Goal: Task Accomplishment & Management: Manage account settings

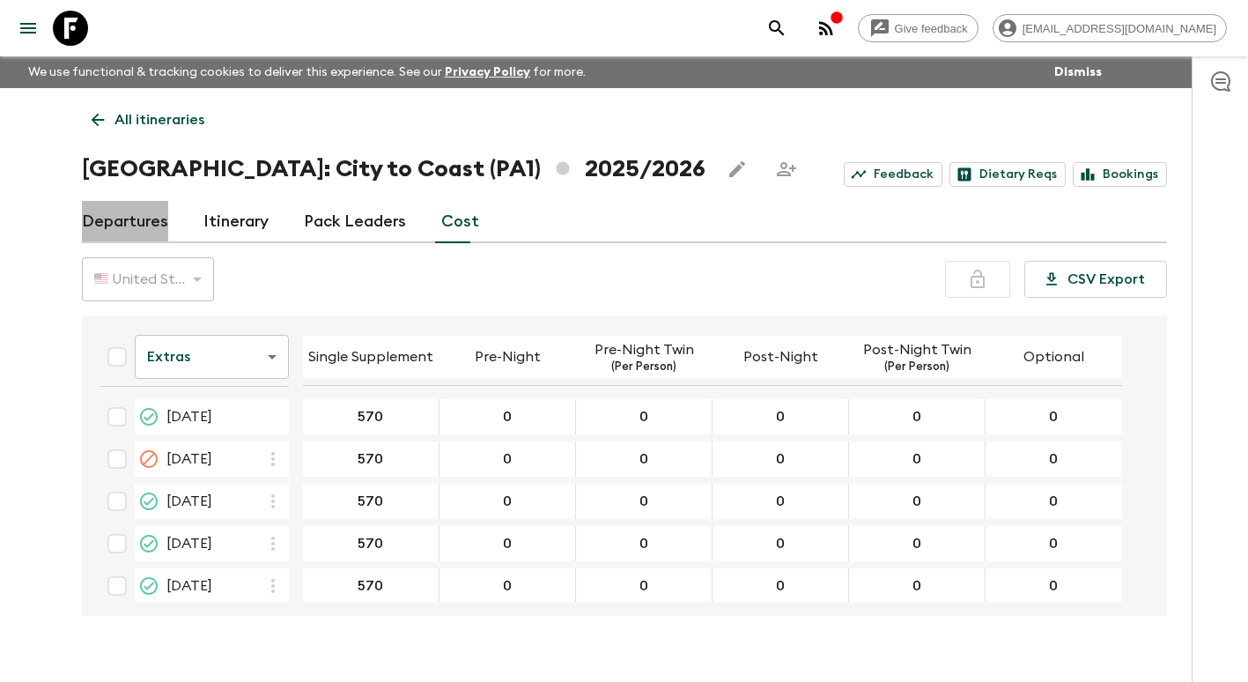
click at [147, 219] on link "Departures" at bounding box center [125, 222] width 86 height 42
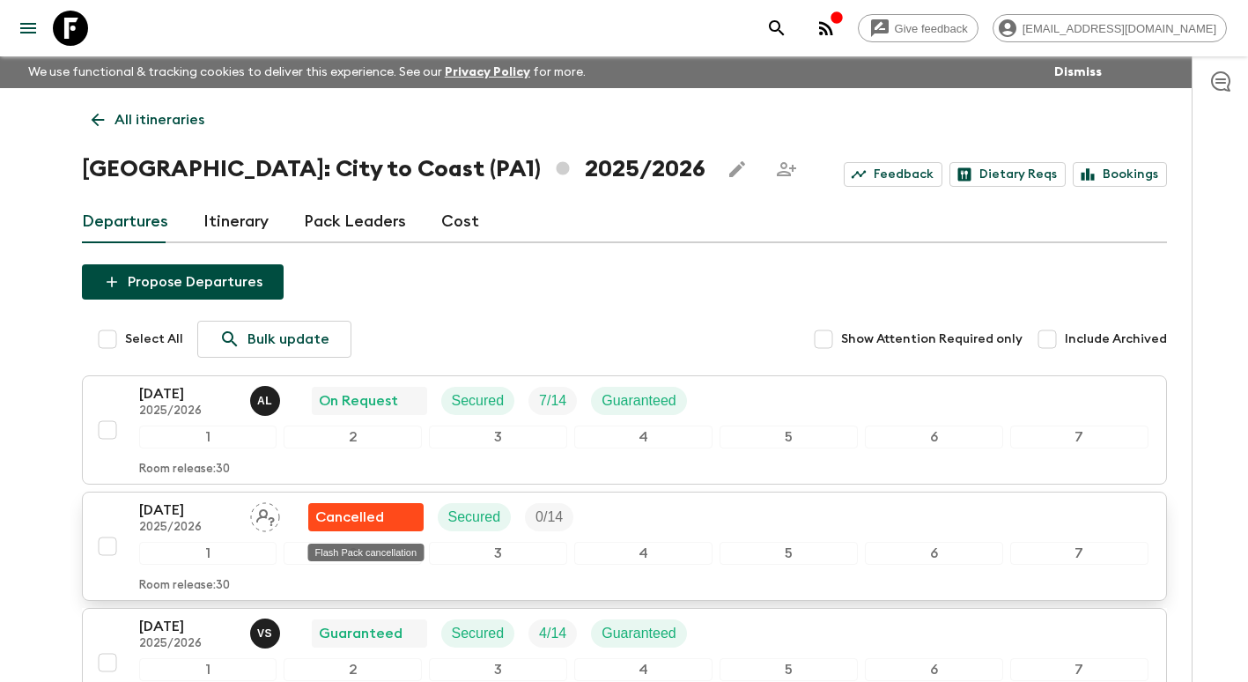
scroll to position [176, 0]
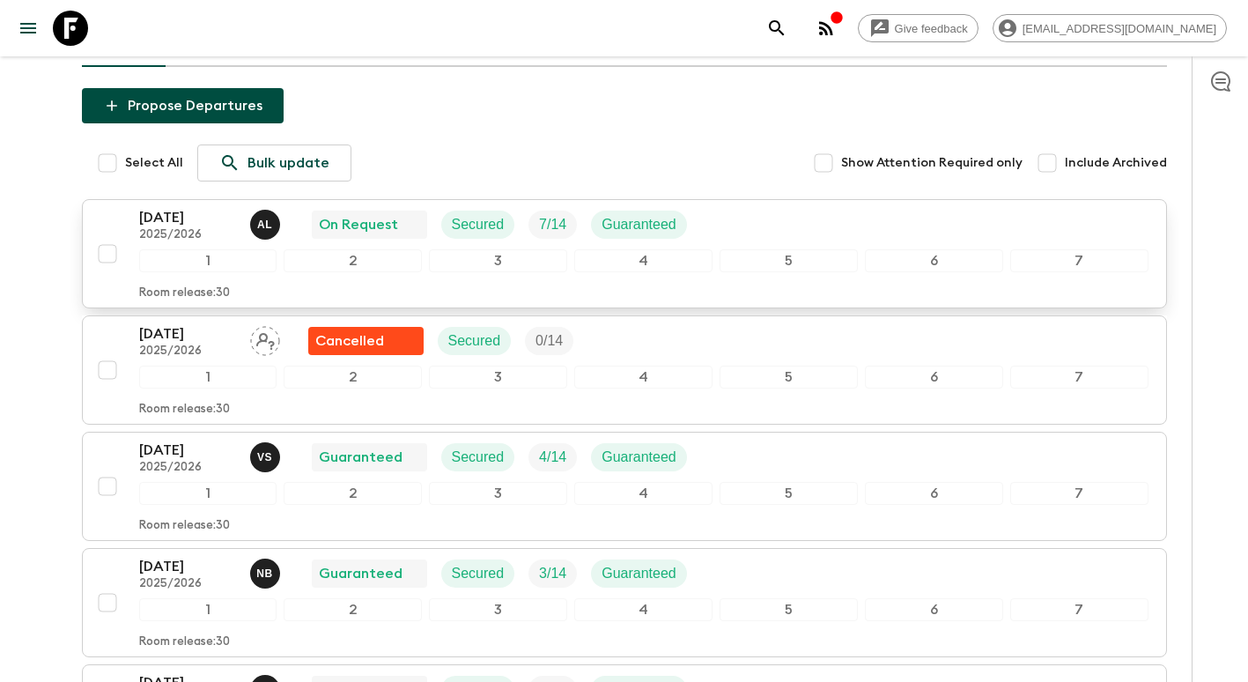
click at [430, 239] on div "[DATE] 2025/2026 A L On Request Secured 7 / 14 Guaranteed" at bounding box center [420, 224] width 562 height 35
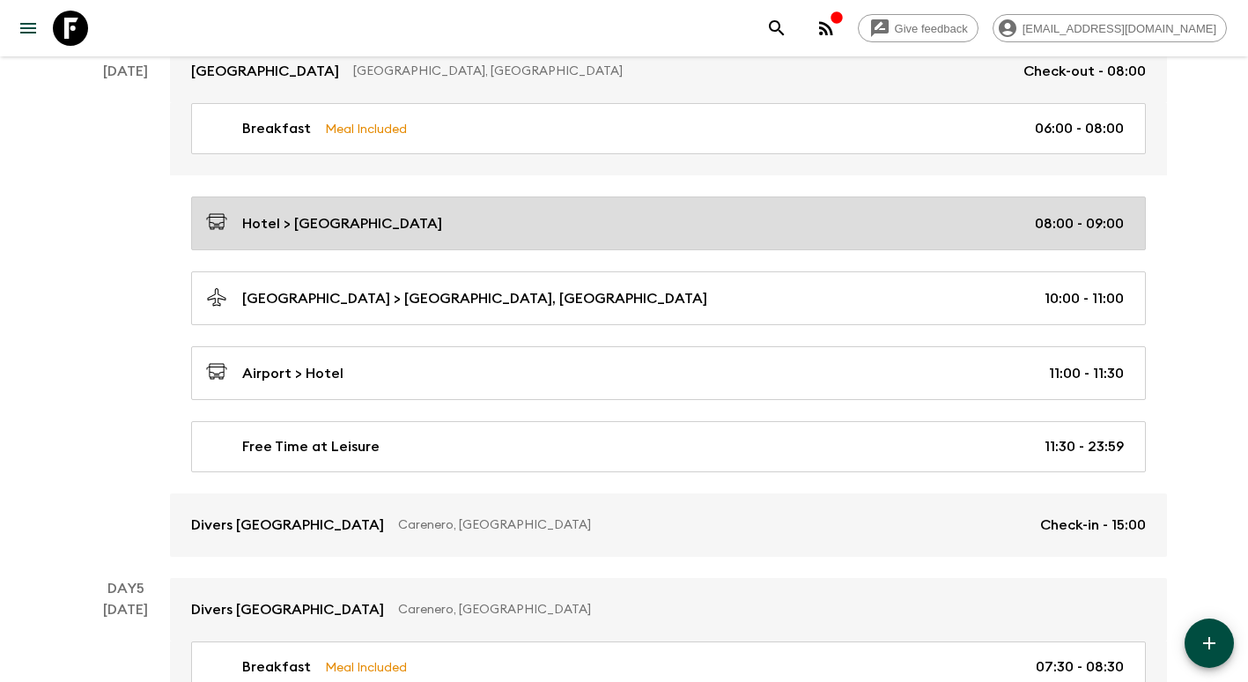
scroll to position [1497, 0]
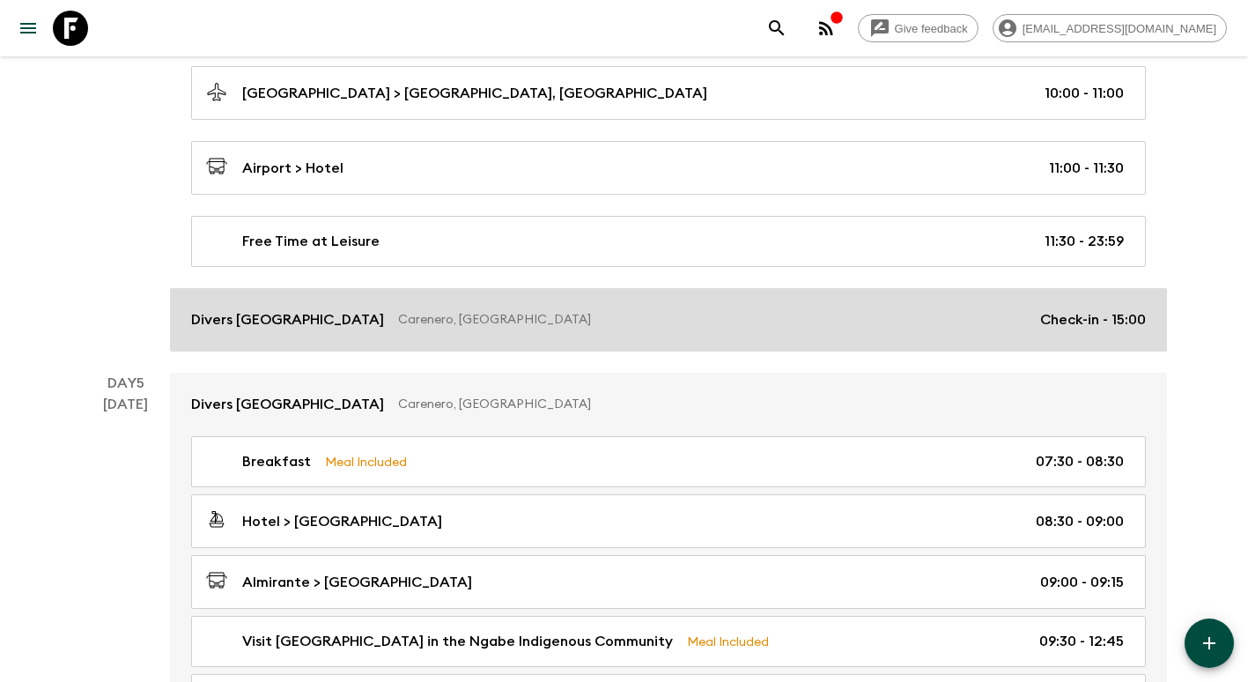
click at [699, 322] on p "Carenero, [GEOGRAPHIC_DATA]" at bounding box center [712, 320] width 628 height 18
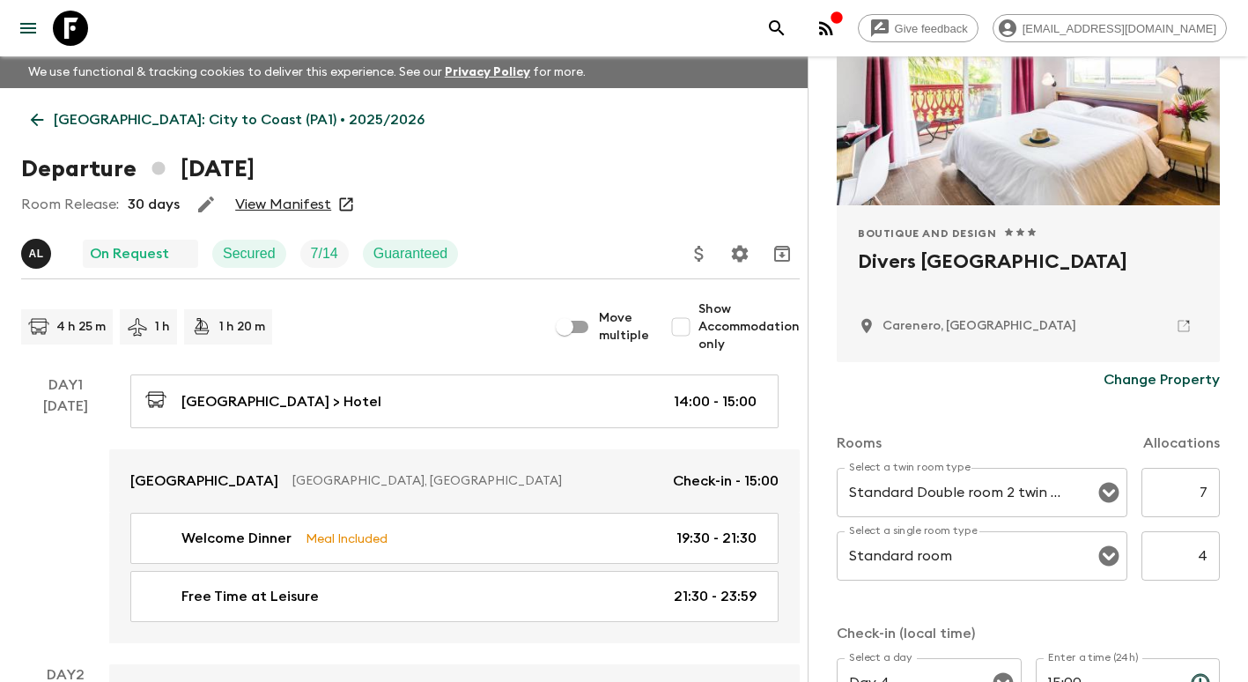
click at [41, 122] on icon at bounding box center [36, 119] width 19 height 19
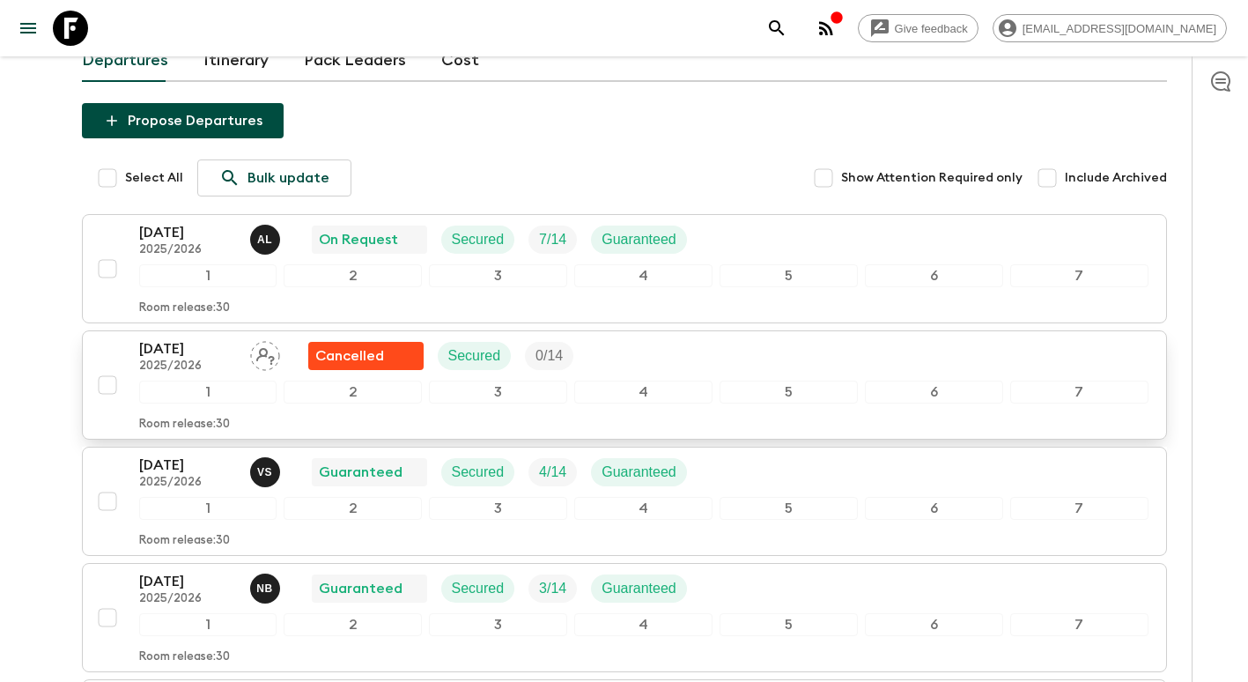
scroll to position [264, 0]
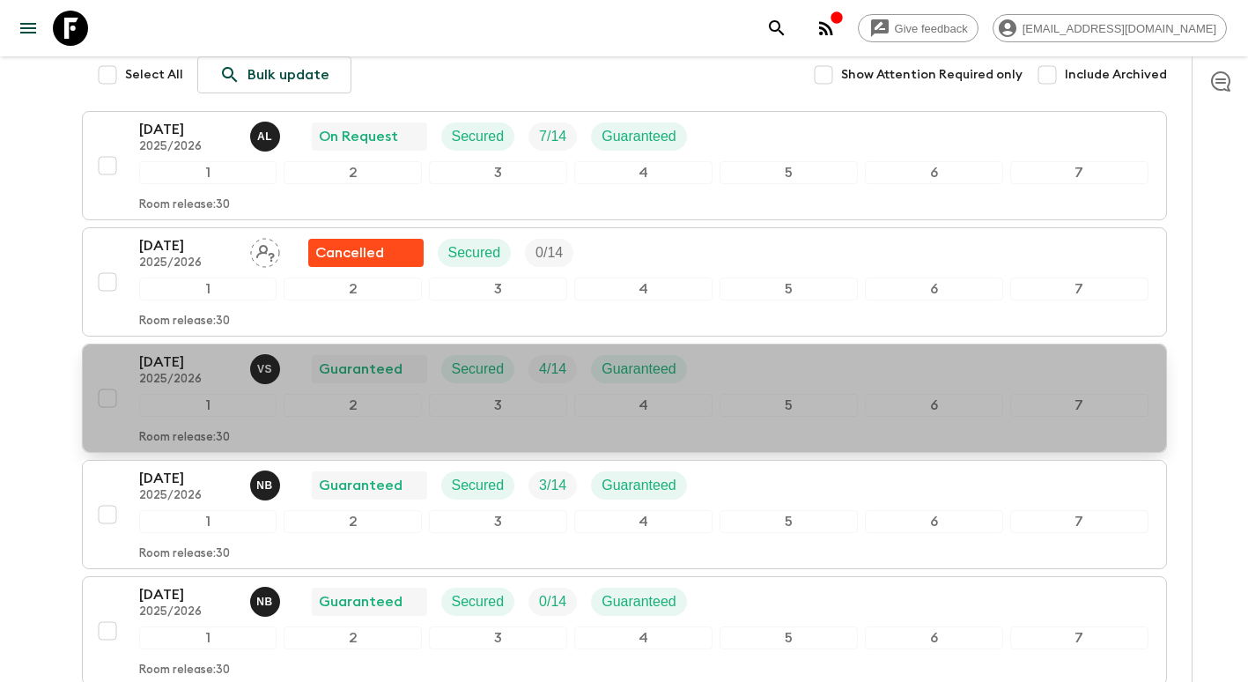
click at [211, 379] on p "2025/2026" at bounding box center [187, 380] width 97 height 14
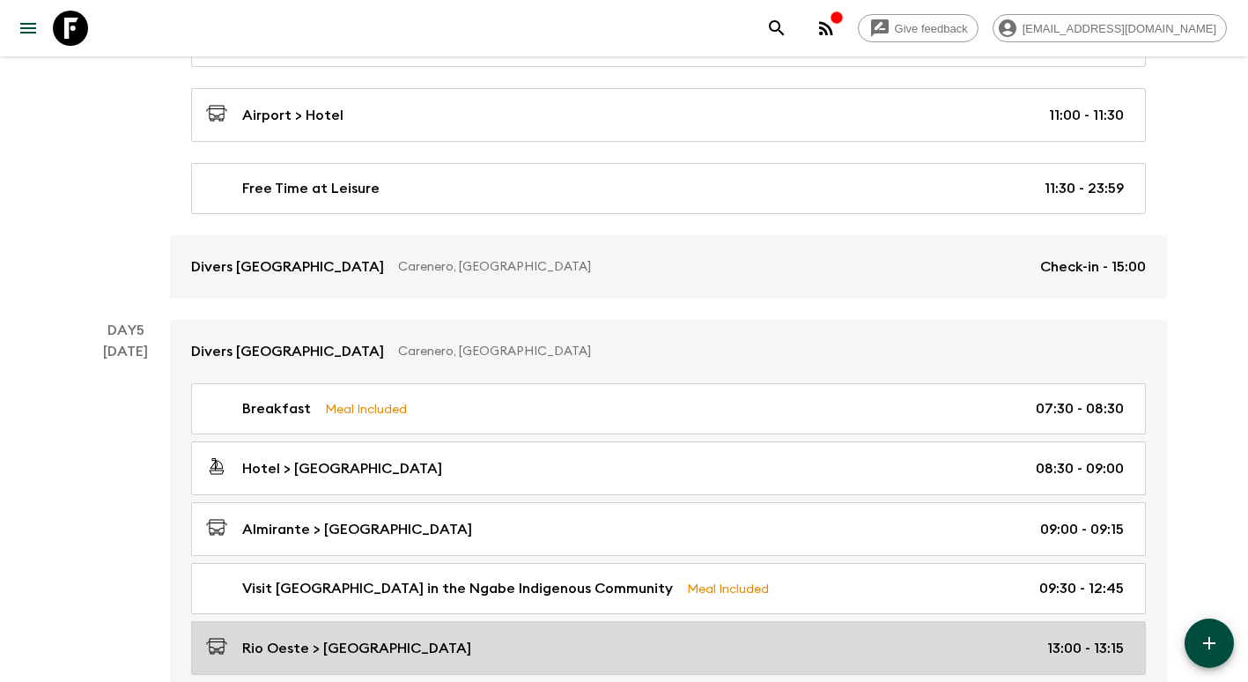
scroll to position [1762, 0]
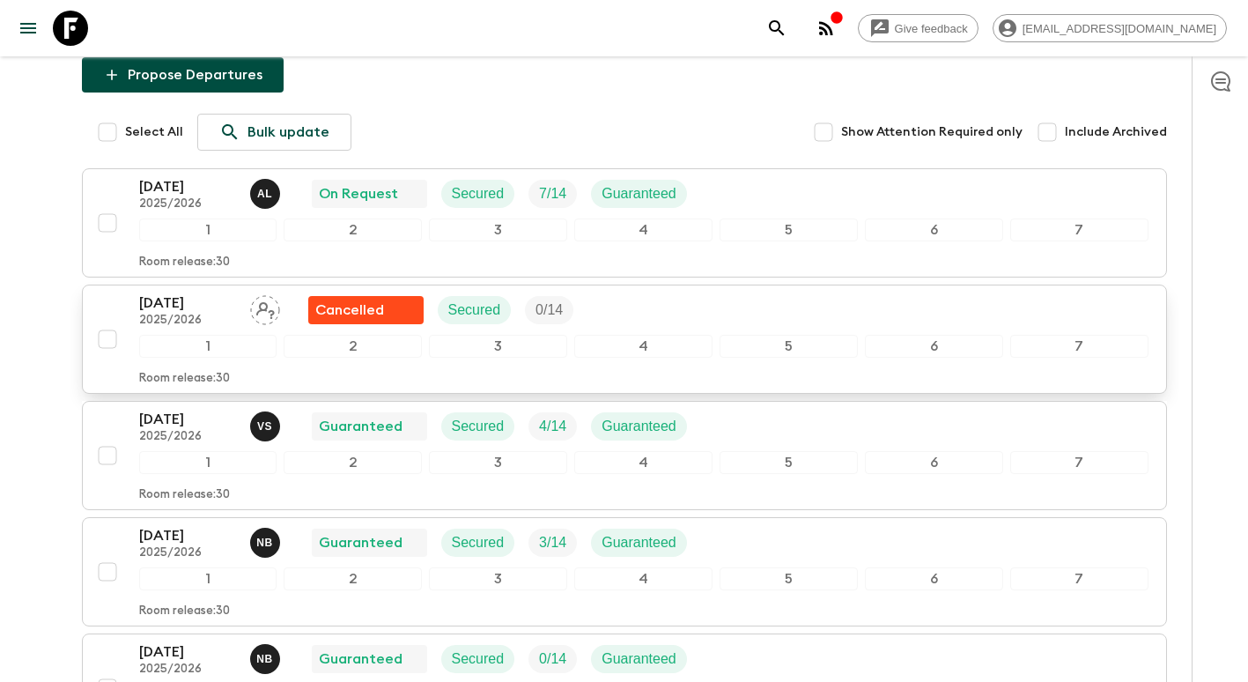
scroll to position [264, 0]
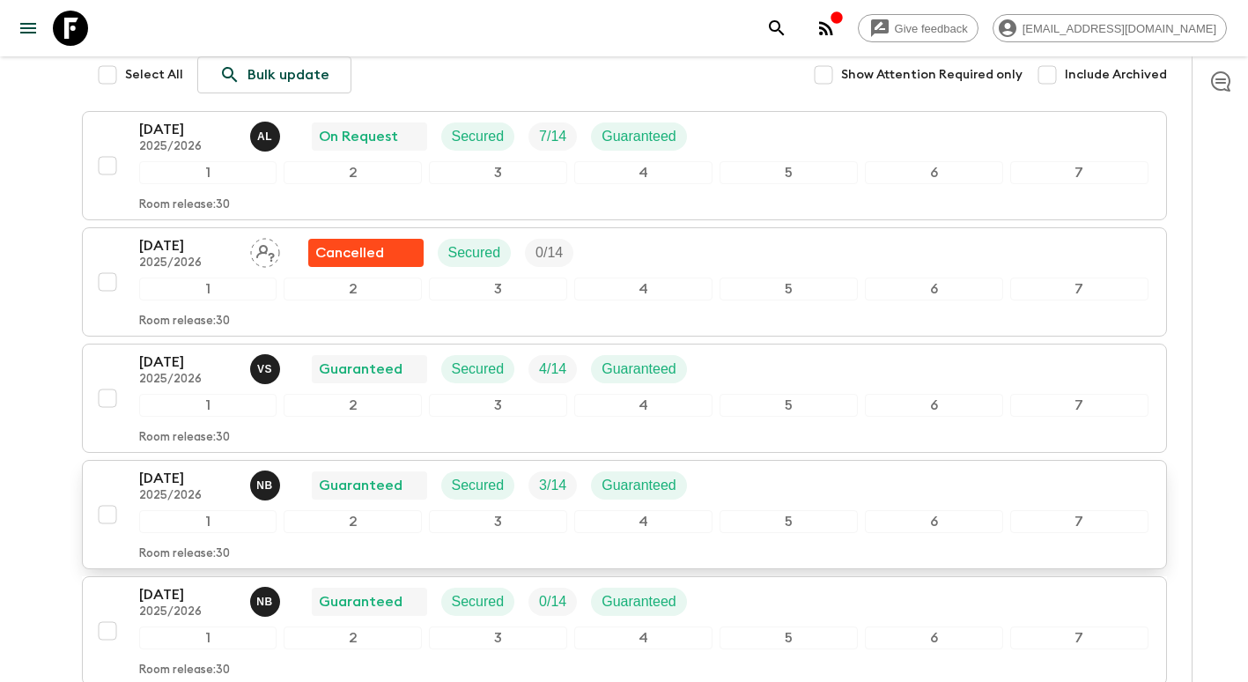
click at [179, 482] on p "[DATE]" at bounding box center [187, 478] width 97 height 21
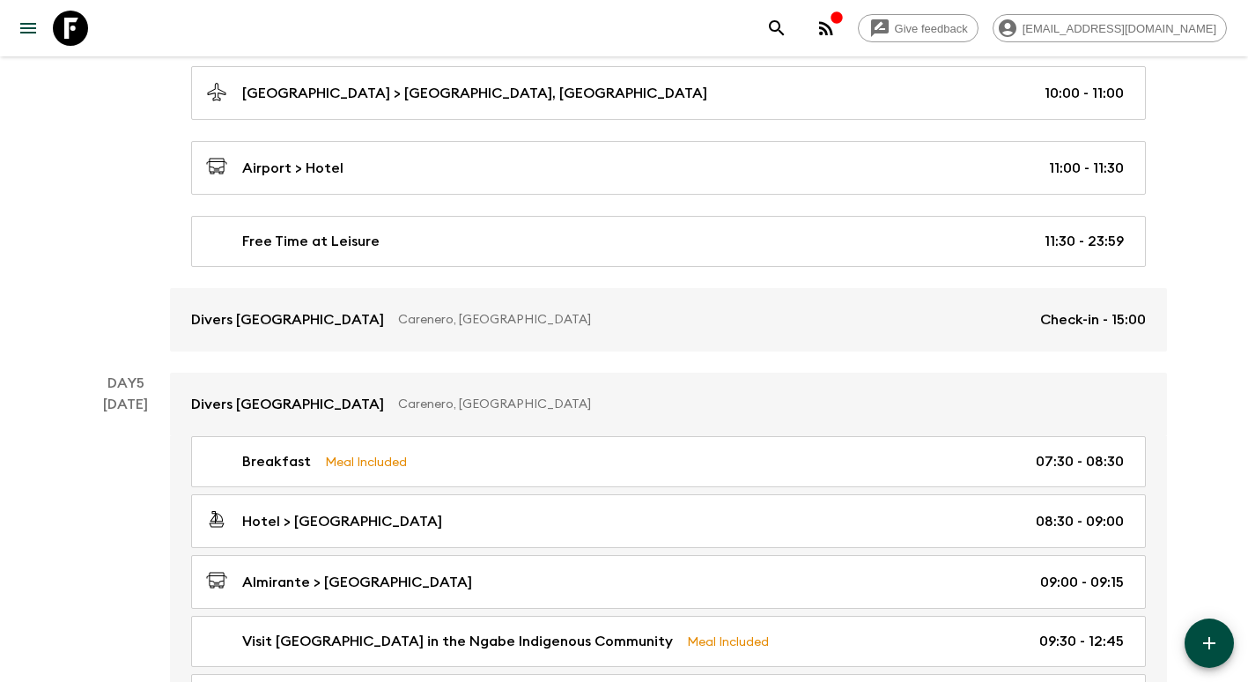
scroll to position [1497, 0]
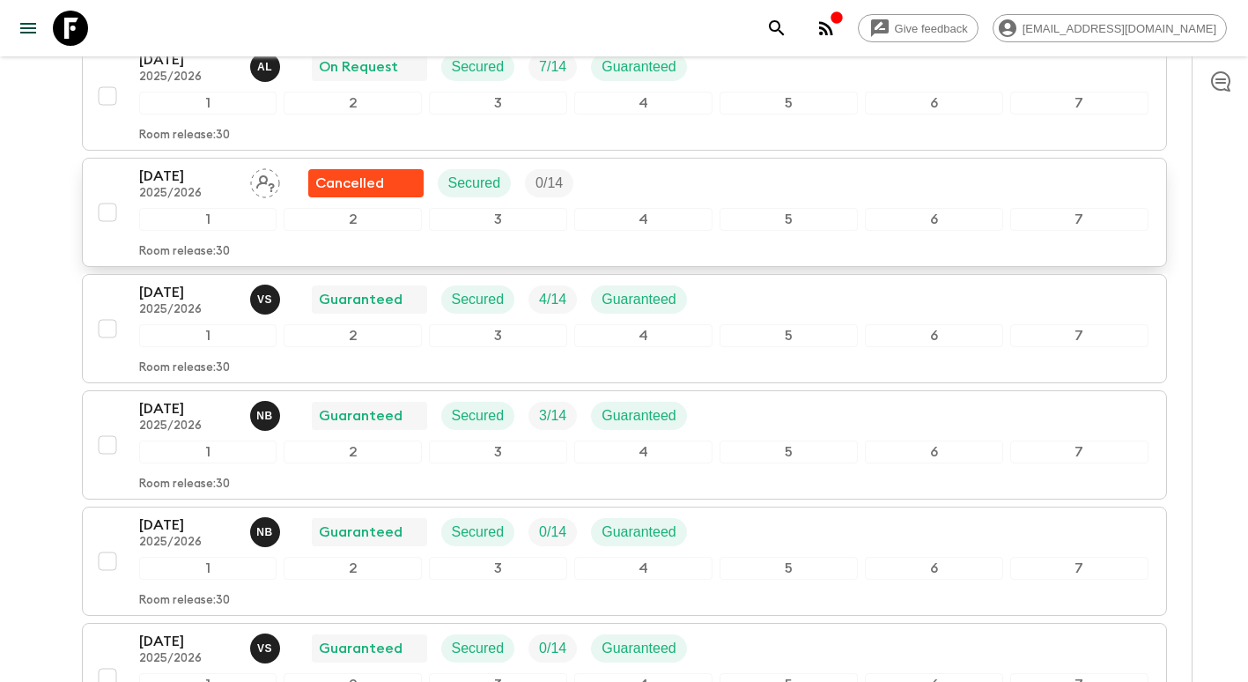
scroll to position [352, 0]
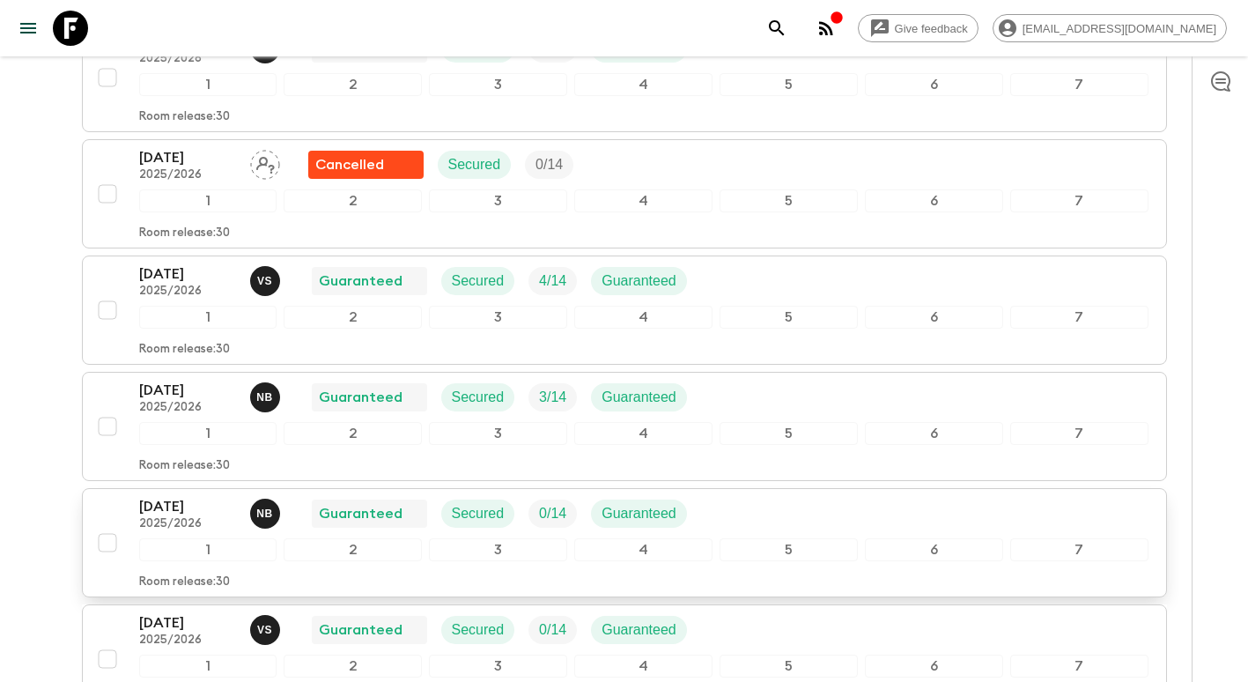
click at [180, 516] on p "[DATE]" at bounding box center [187, 506] width 97 height 21
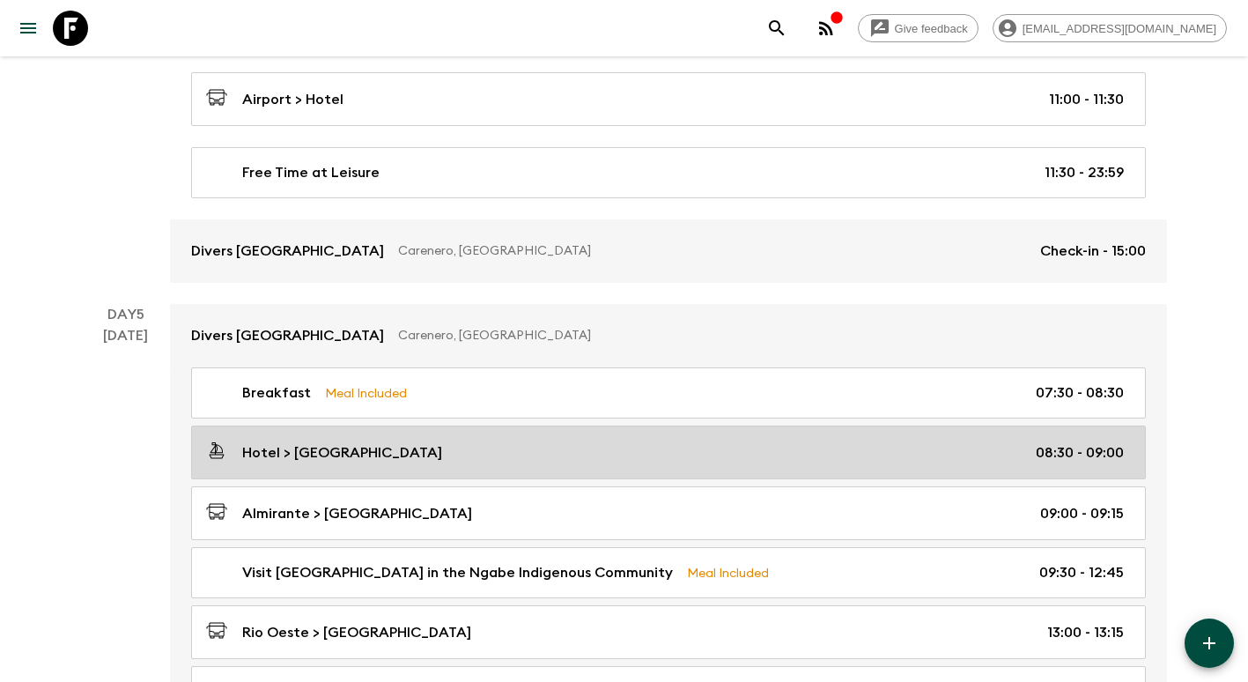
scroll to position [1586, 0]
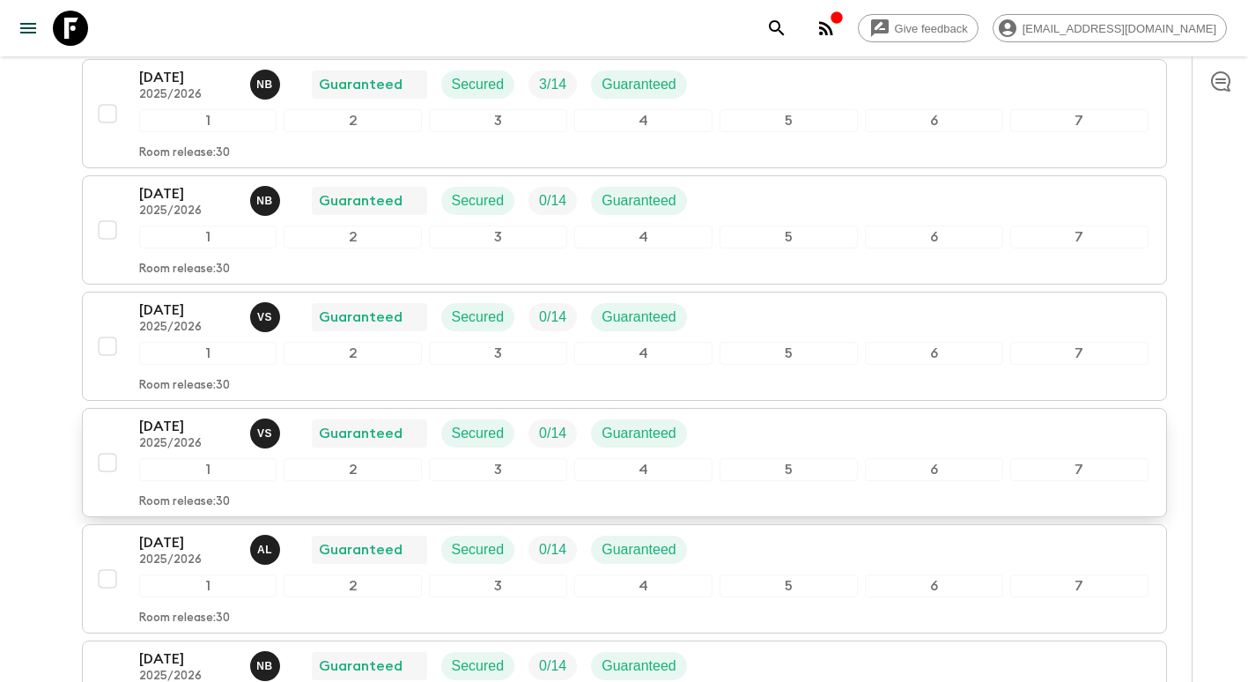
scroll to position [705, 0]
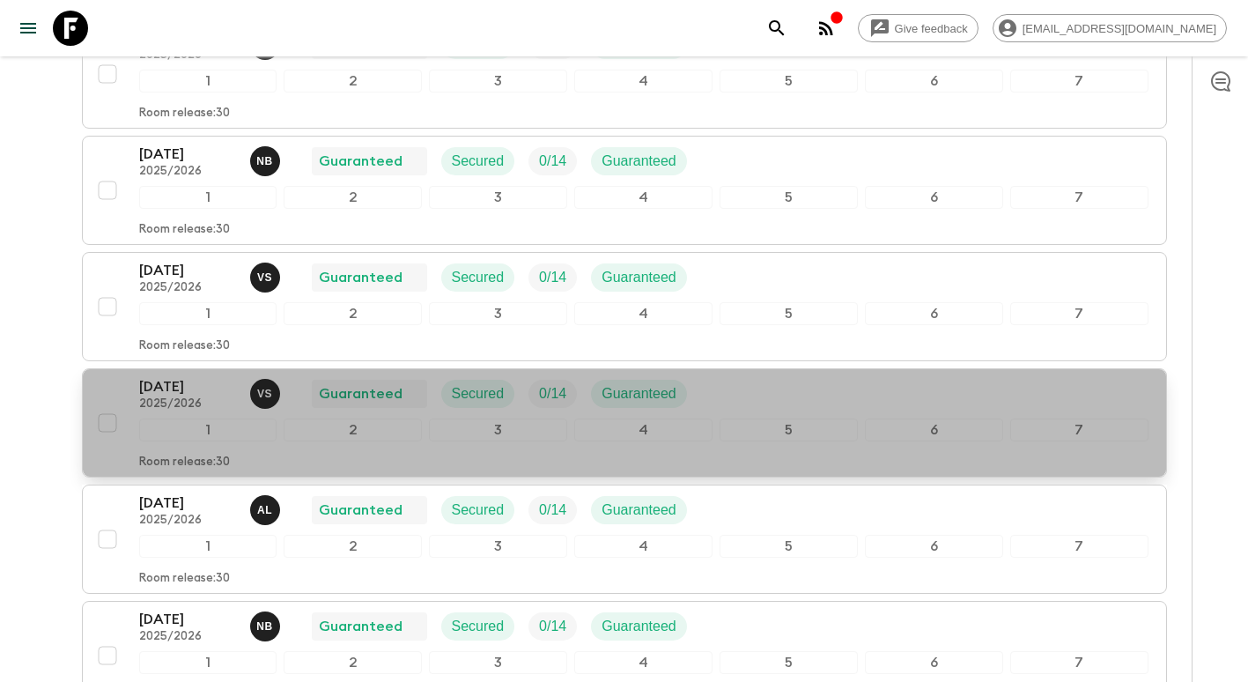
click at [177, 398] on p "2025/2026" at bounding box center [187, 404] width 97 height 14
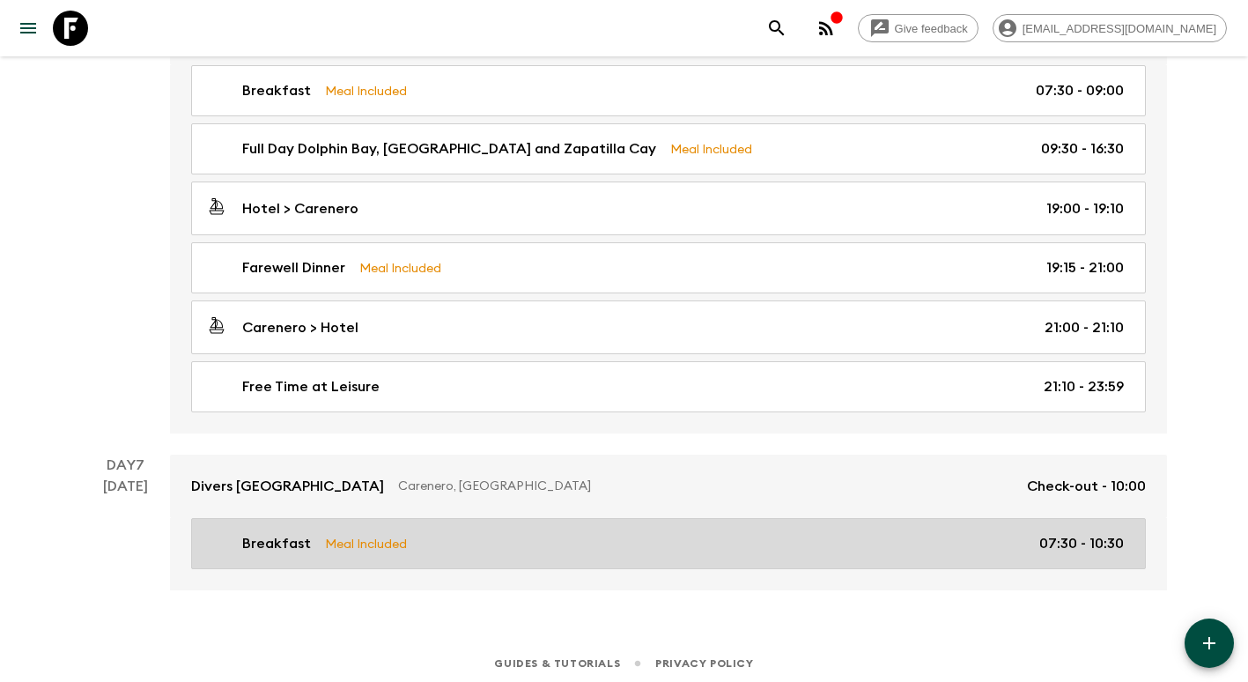
scroll to position [2390, 0]
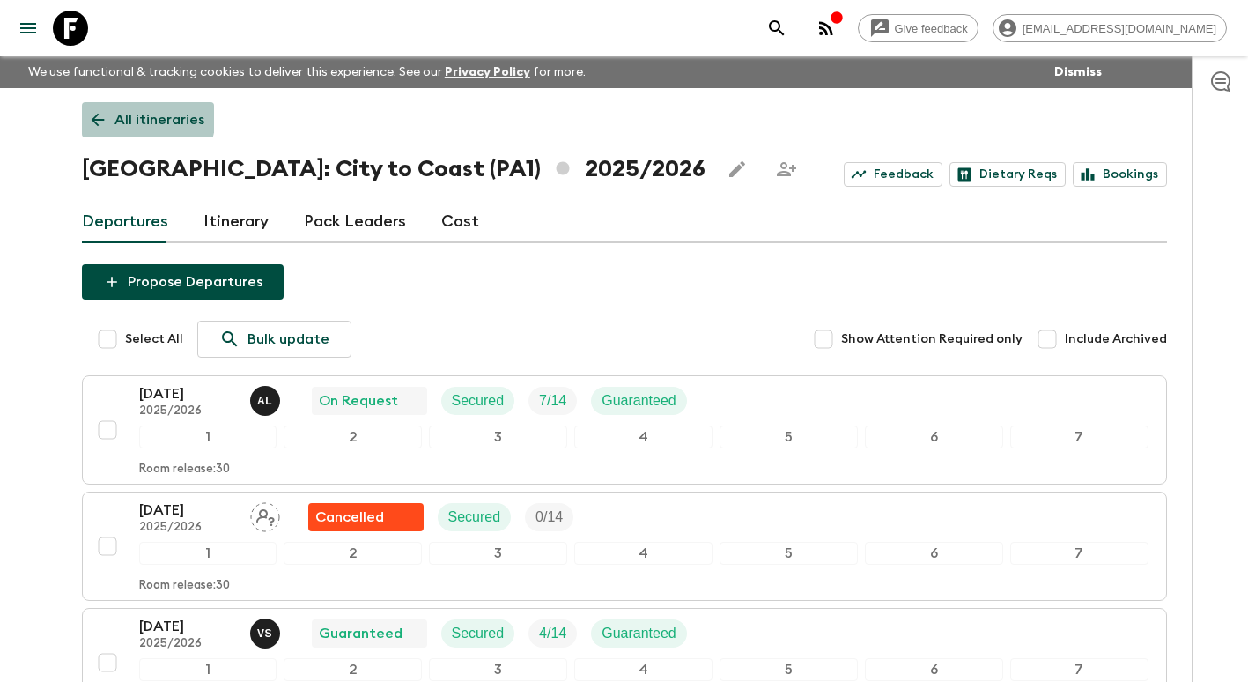
click at [96, 112] on icon at bounding box center [97, 119] width 19 height 19
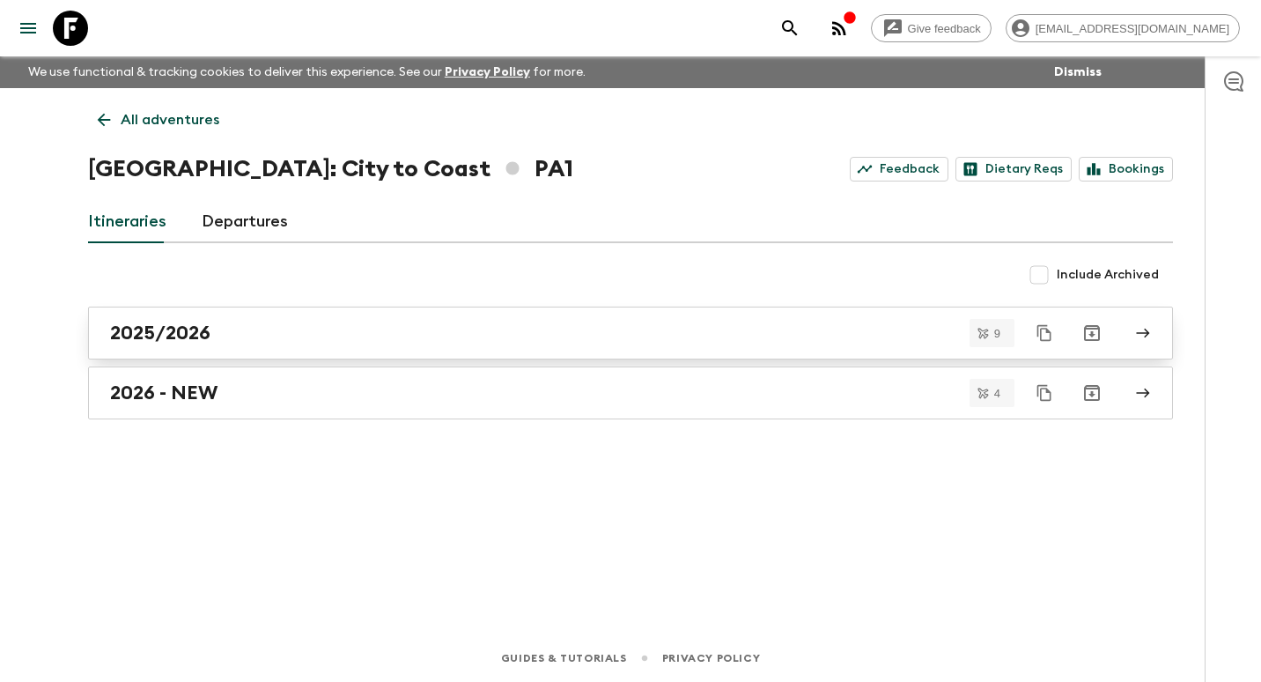
click at [188, 340] on h2 "2025/2026" at bounding box center [160, 333] width 100 height 23
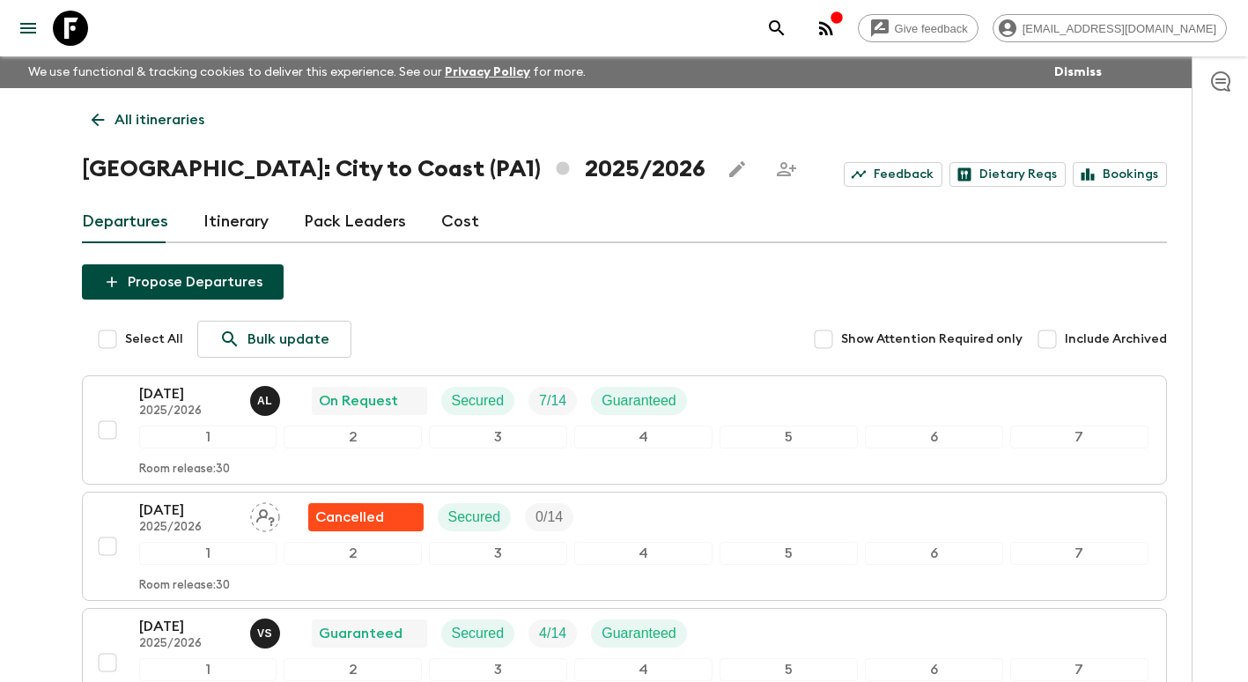
click at [449, 209] on link "Cost" at bounding box center [460, 222] width 38 height 42
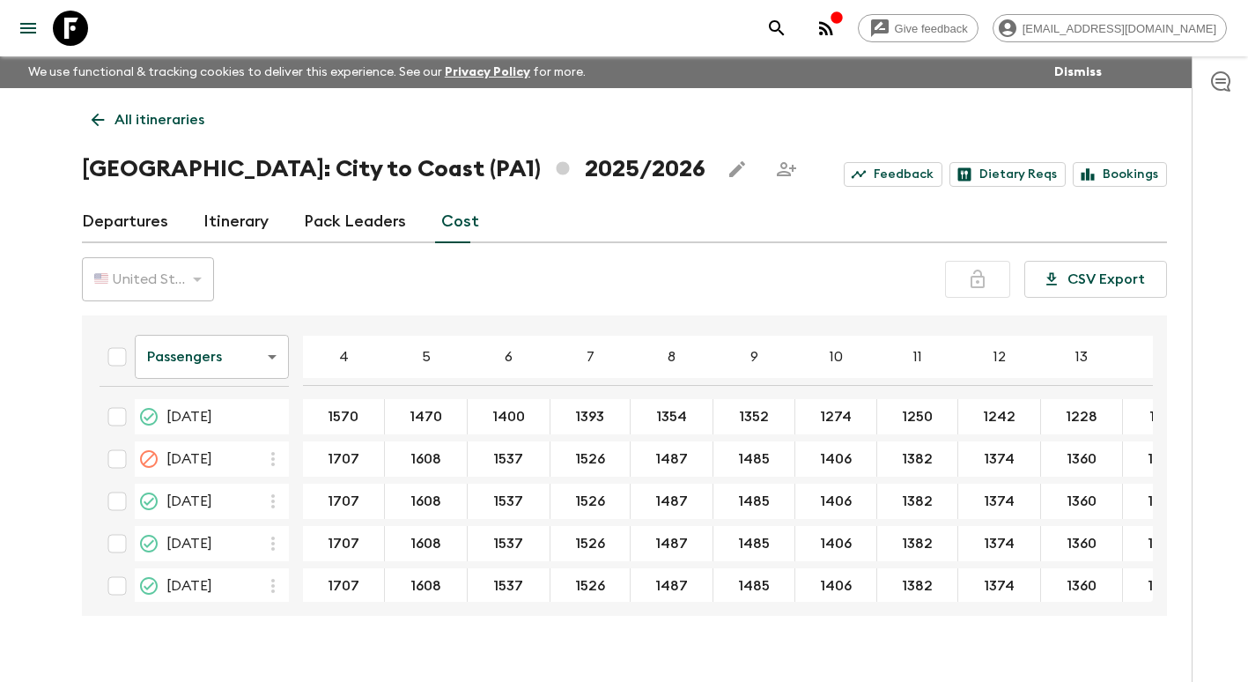
click at [107, 116] on icon at bounding box center [97, 119] width 19 height 19
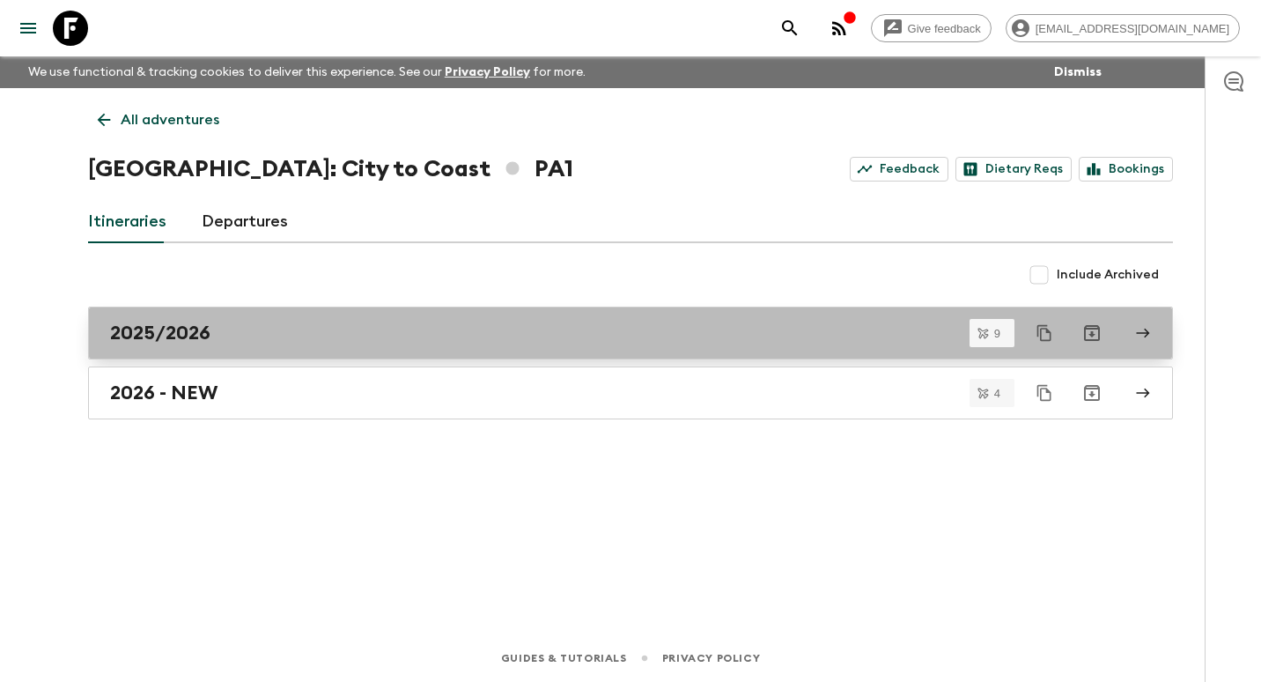
click at [187, 330] on h2 "2025/2026" at bounding box center [160, 333] width 100 height 23
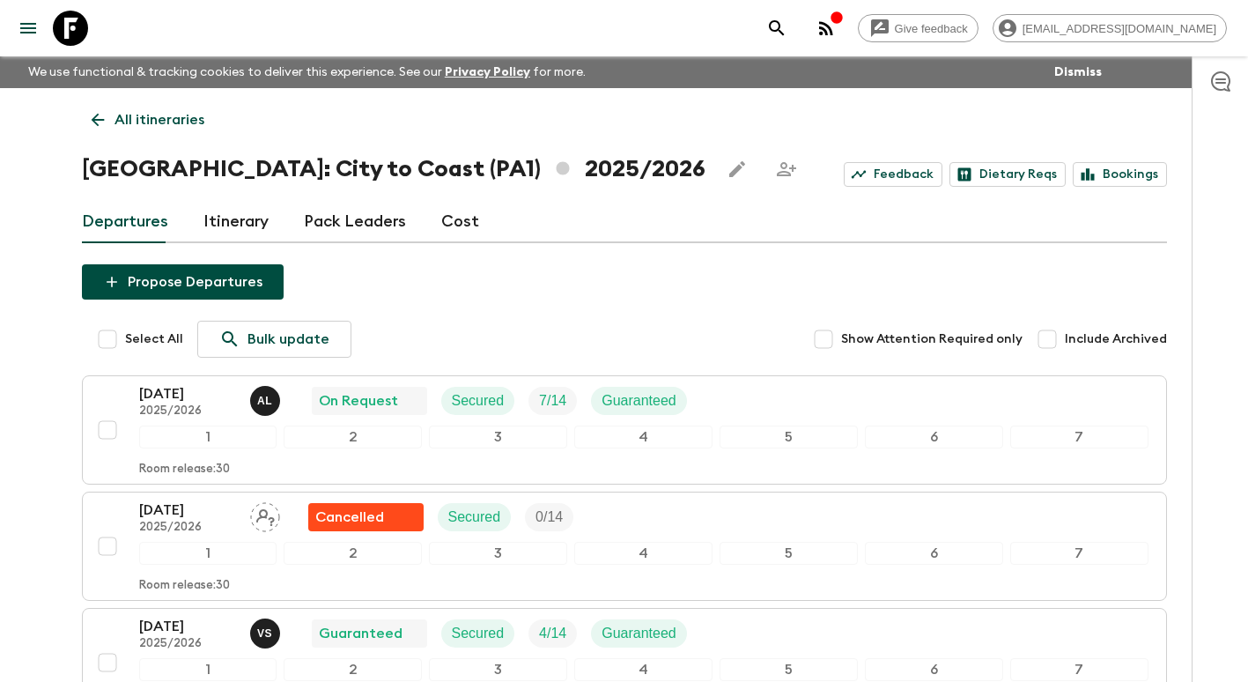
click at [99, 120] on icon at bounding box center [97, 120] width 13 height 13
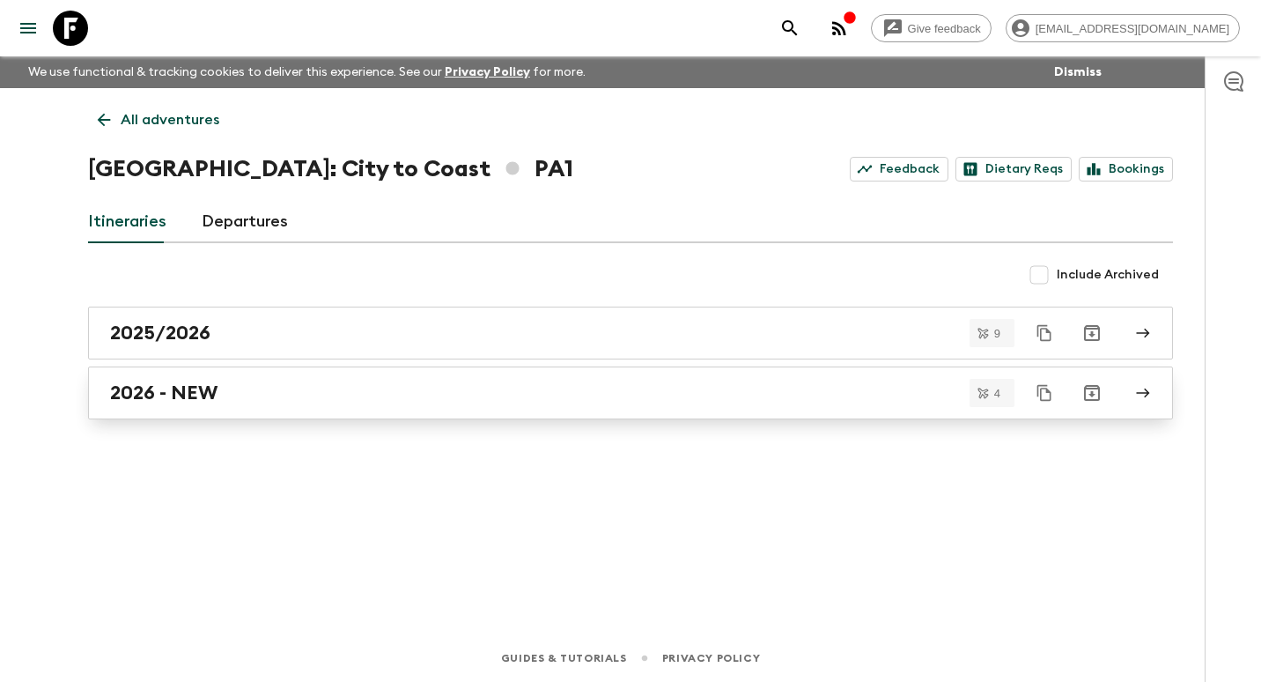
click at [211, 390] on h2 "2026 - NEW" at bounding box center [163, 392] width 107 height 23
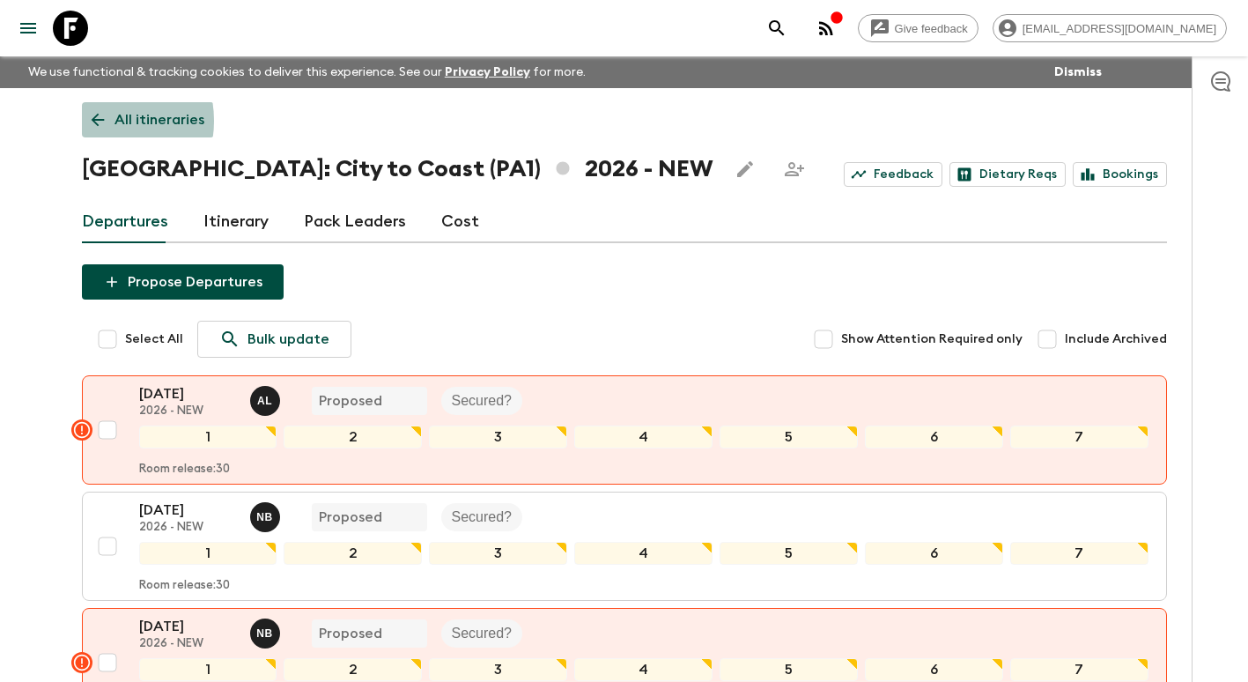
click at [100, 121] on icon at bounding box center [97, 119] width 19 height 19
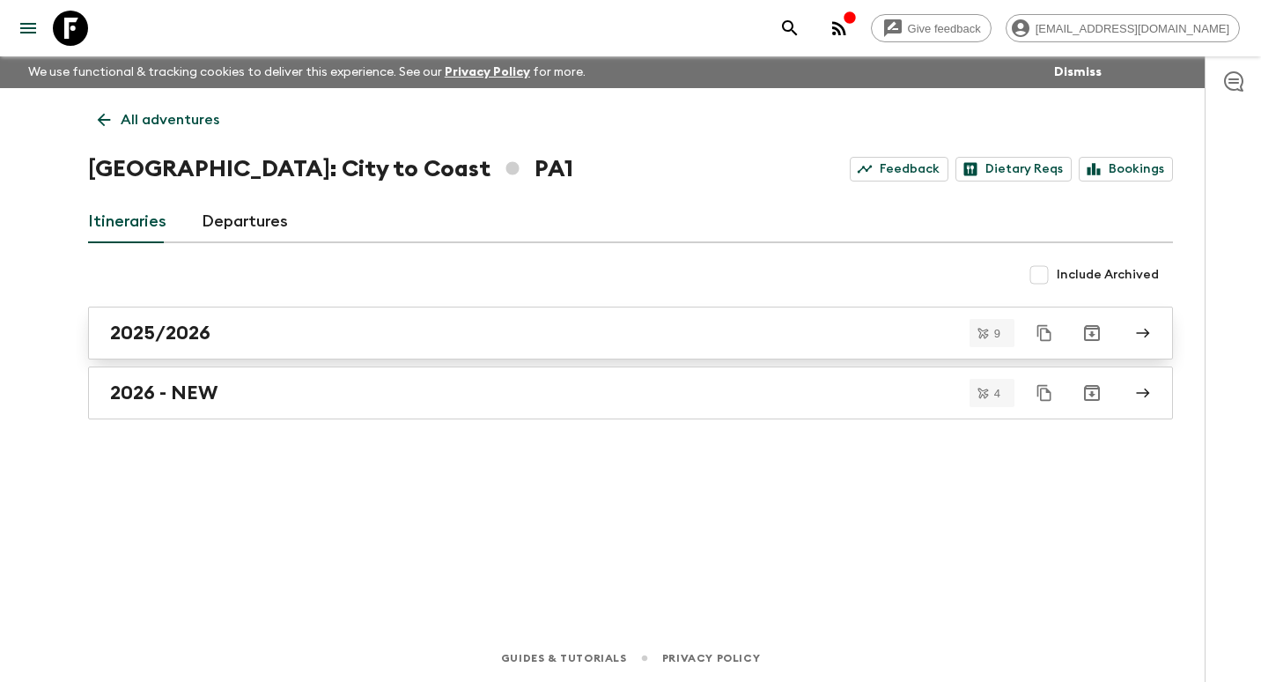
click at [210, 342] on h2 "2025/2026" at bounding box center [160, 333] width 100 height 23
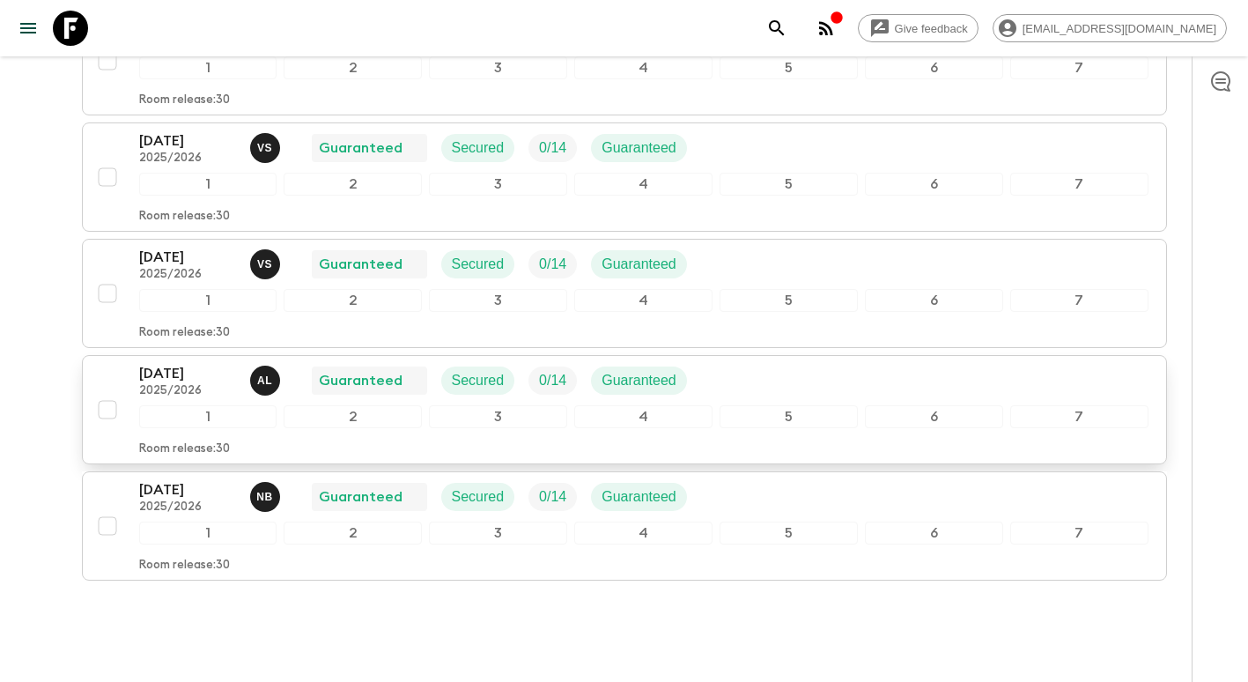
scroll to position [793, 0]
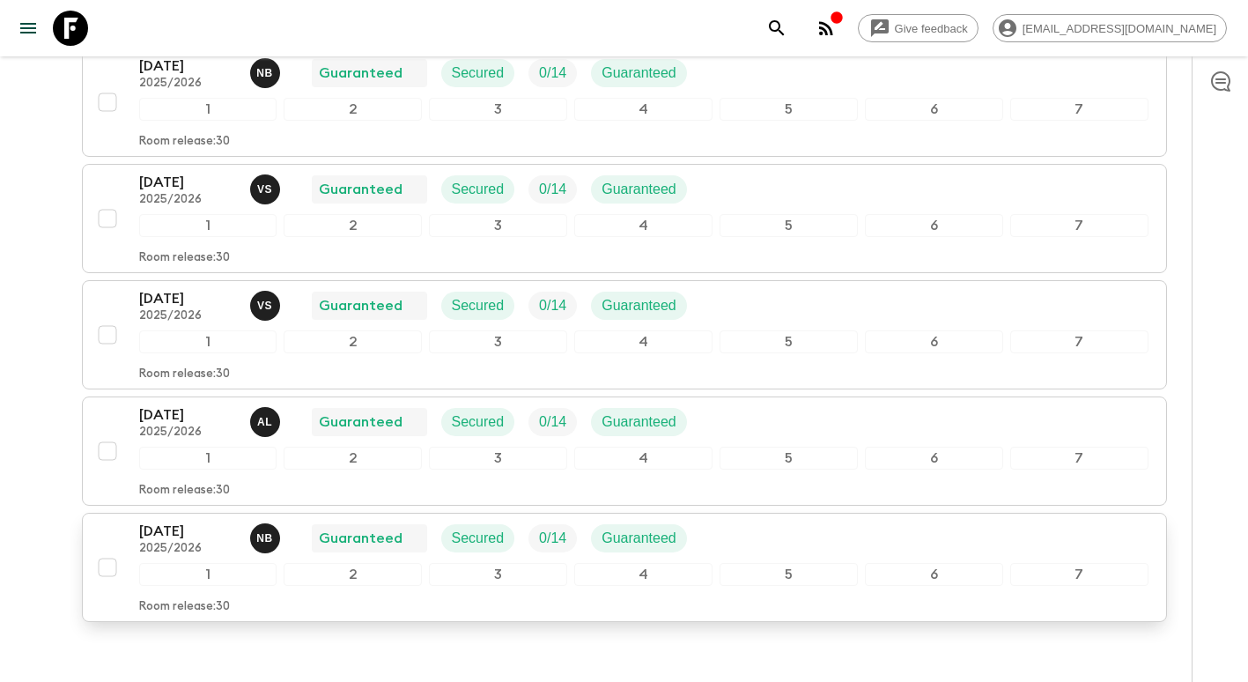
click at [188, 541] on p "[DATE]" at bounding box center [187, 531] width 97 height 21
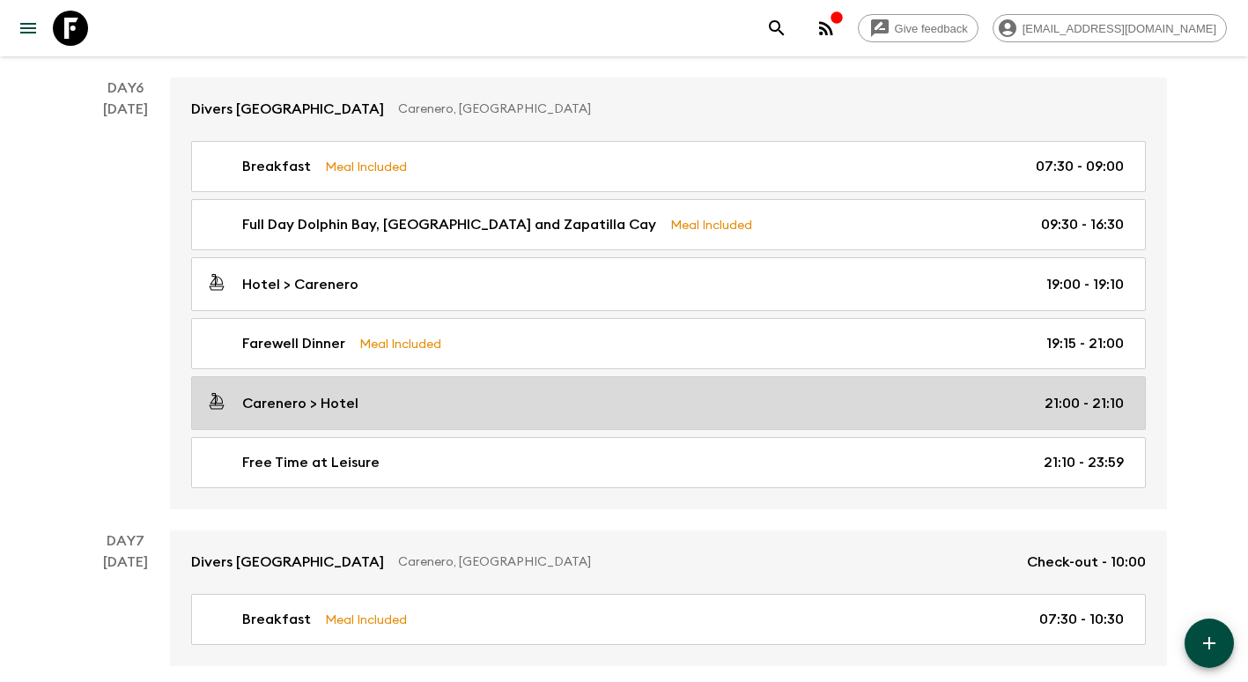
scroll to position [2390, 0]
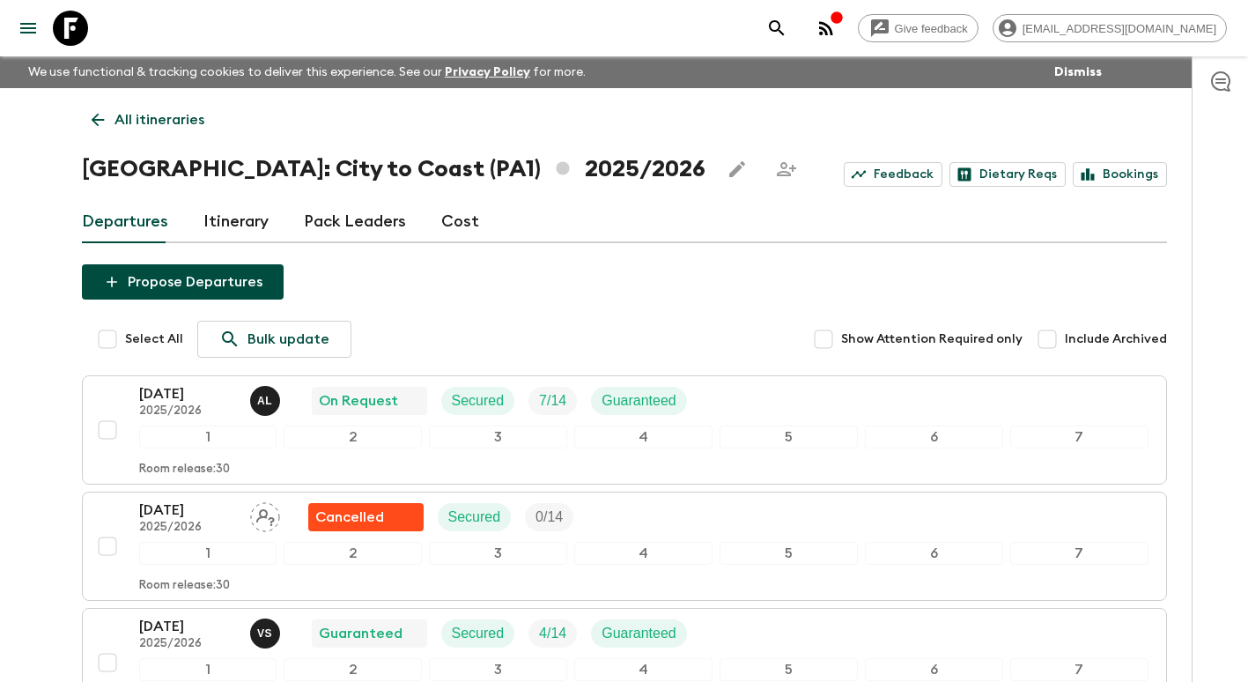
click at [92, 113] on icon at bounding box center [97, 119] width 19 height 19
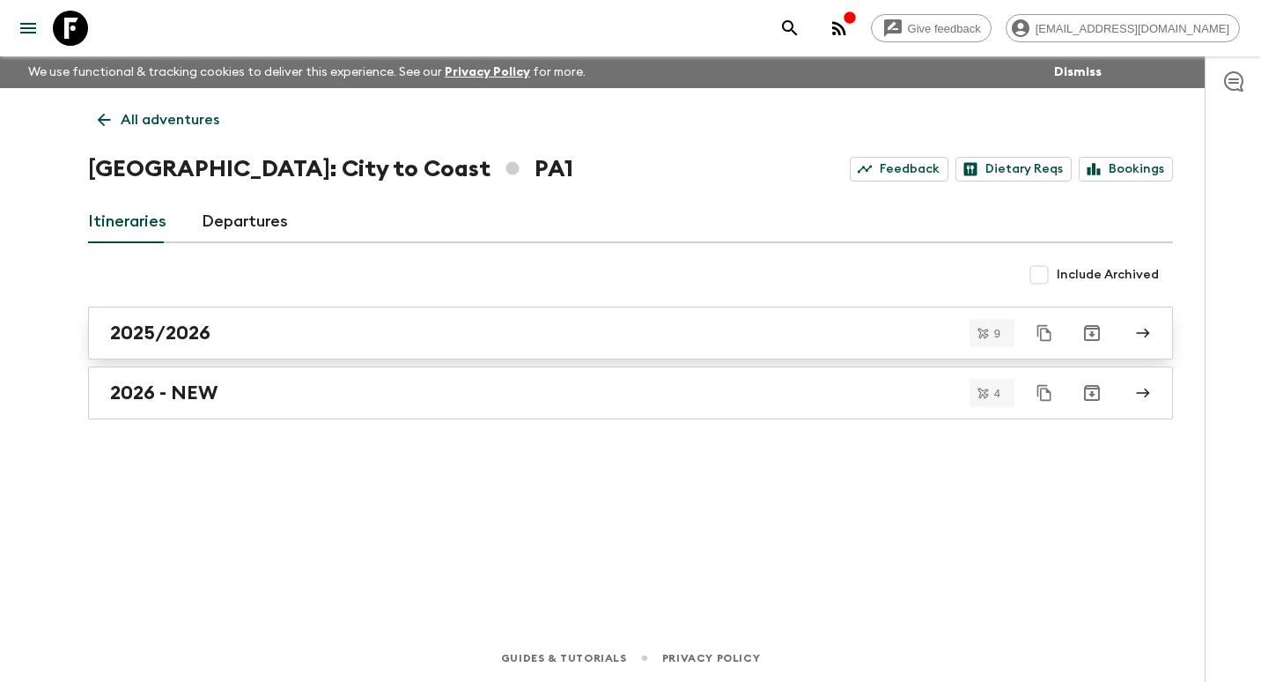
click at [212, 318] on link "2025/2026" at bounding box center [630, 333] width 1085 height 53
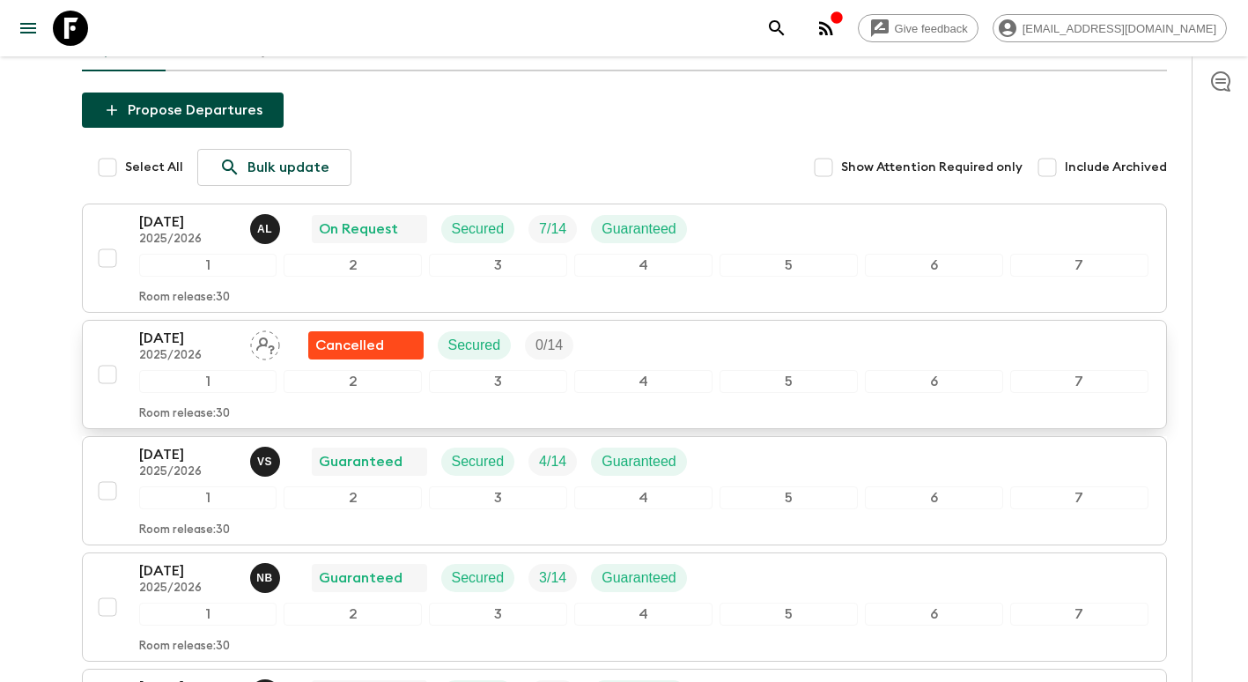
scroll to position [176, 0]
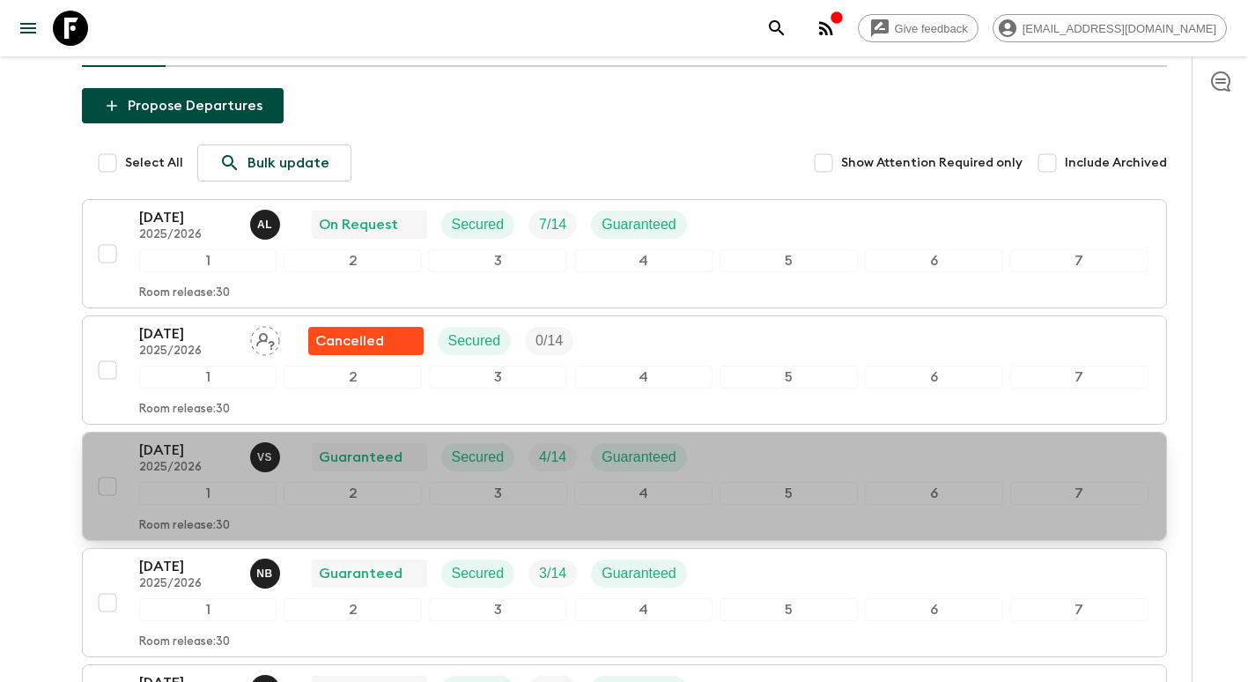
click at [168, 450] on p "[DATE]" at bounding box center [187, 450] width 97 height 21
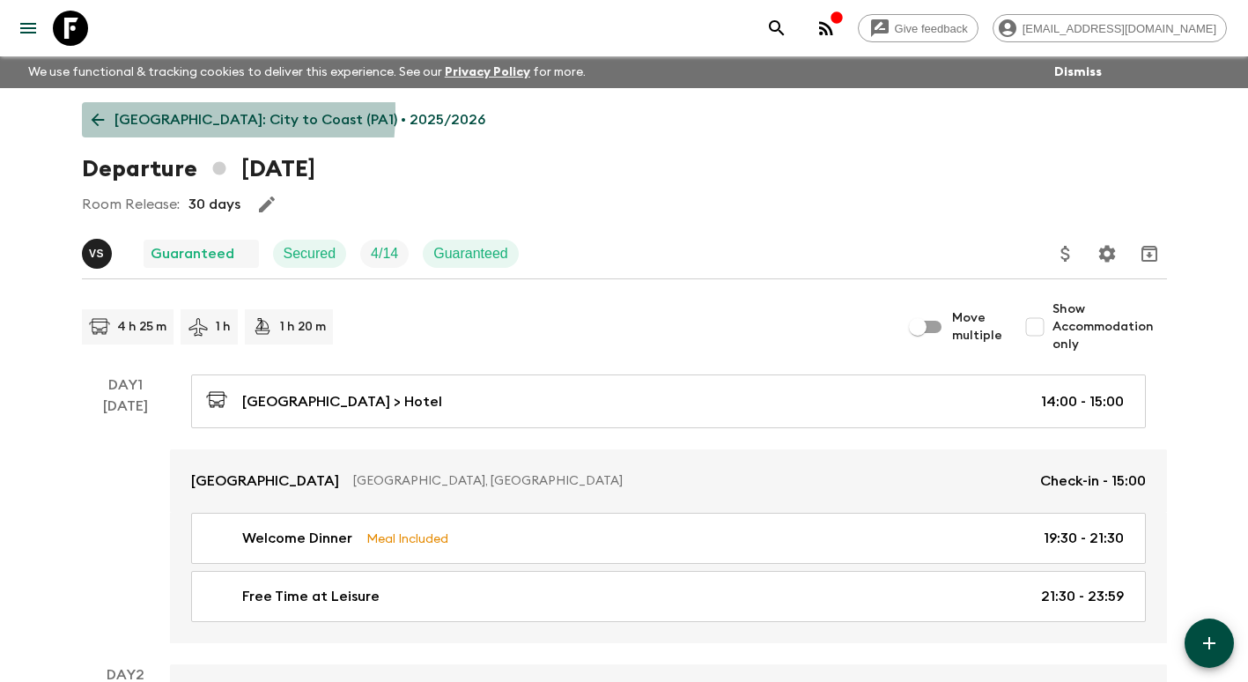
click at [92, 110] on icon at bounding box center [97, 119] width 19 height 19
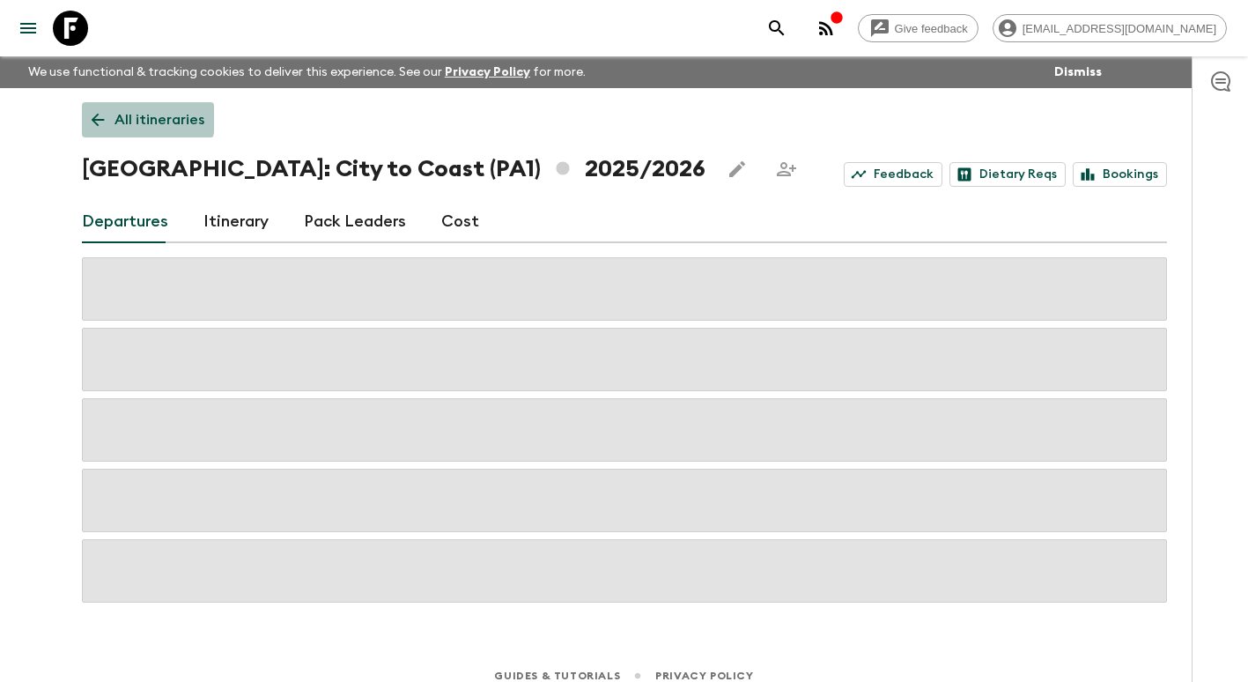
click at [94, 112] on icon at bounding box center [97, 119] width 19 height 19
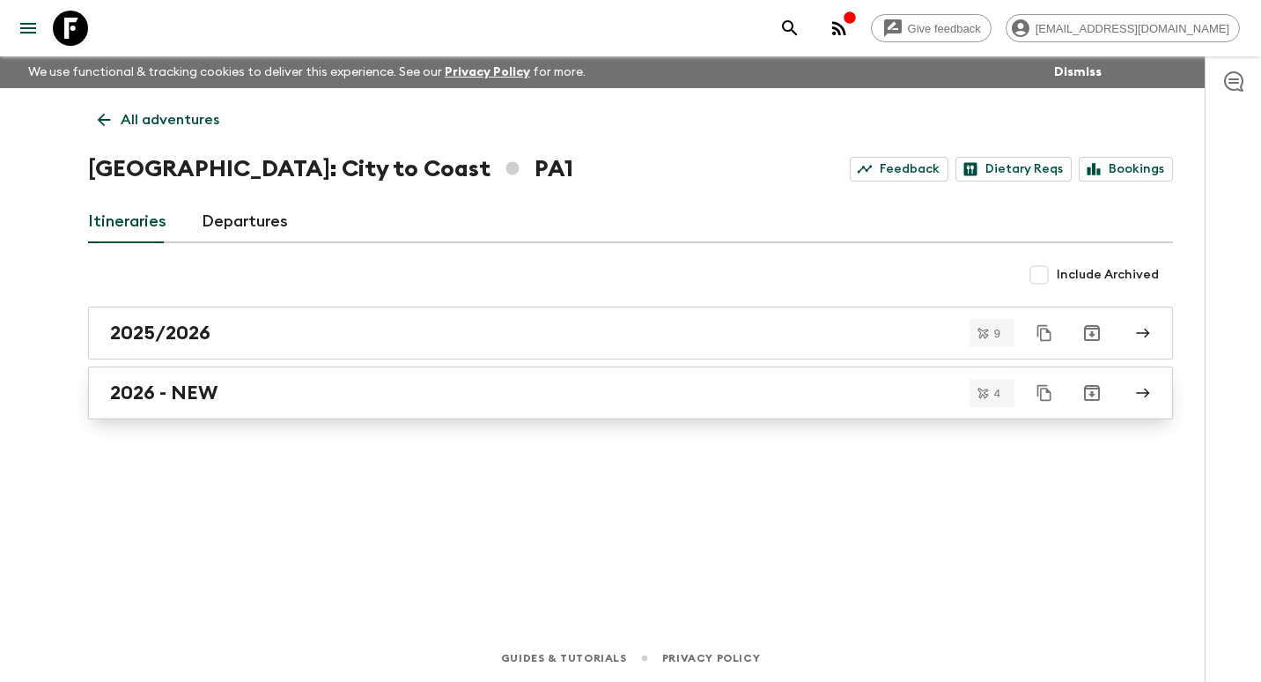
click at [223, 404] on link "2026 - NEW" at bounding box center [630, 392] width 1085 height 53
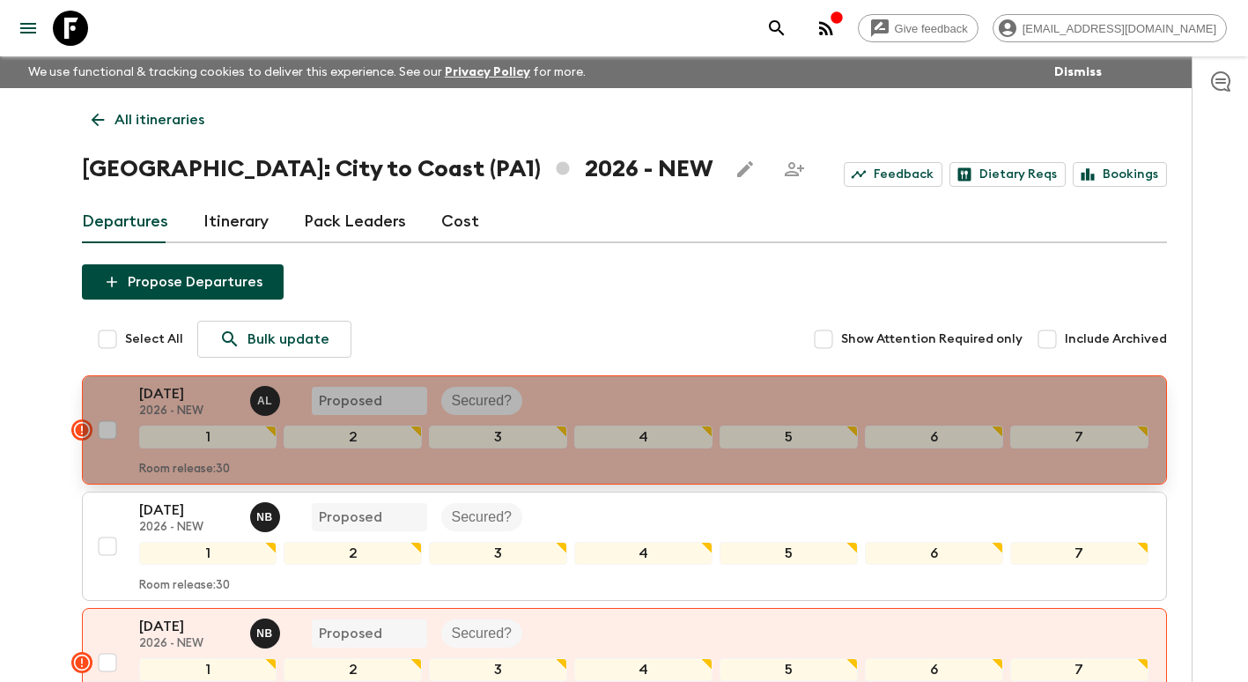
click at [176, 403] on p "[DATE]" at bounding box center [187, 393] width 97 height 21
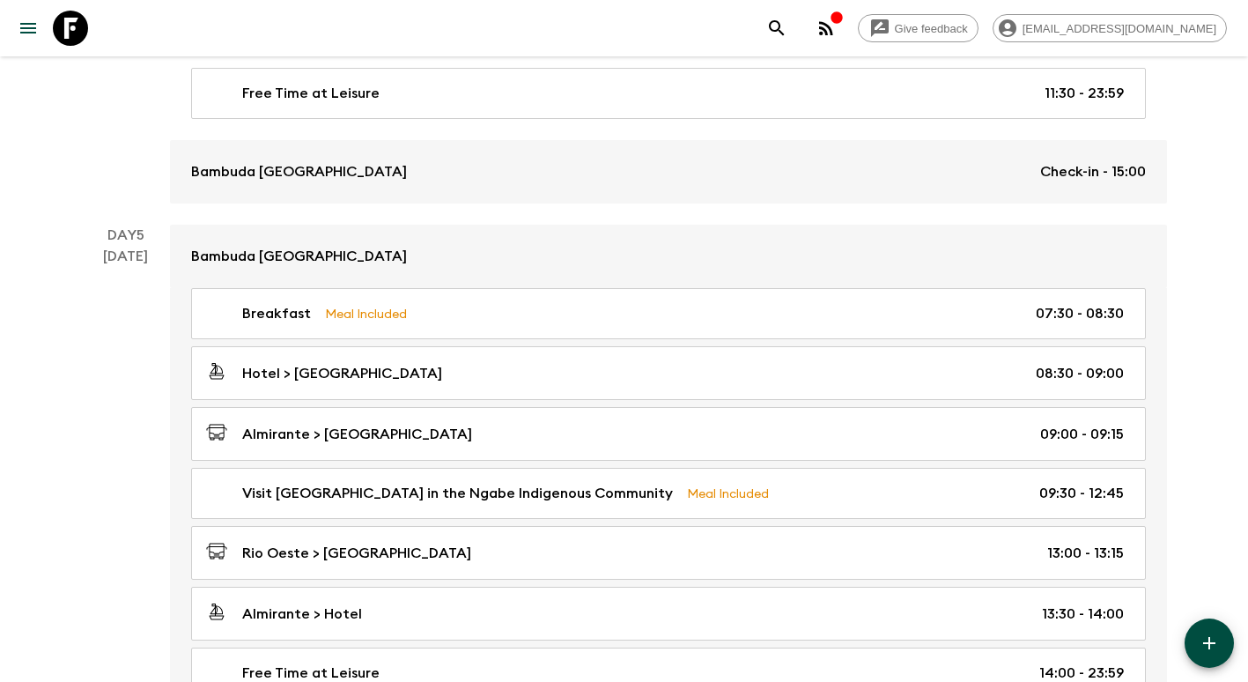
scroll to position [1938, 0]
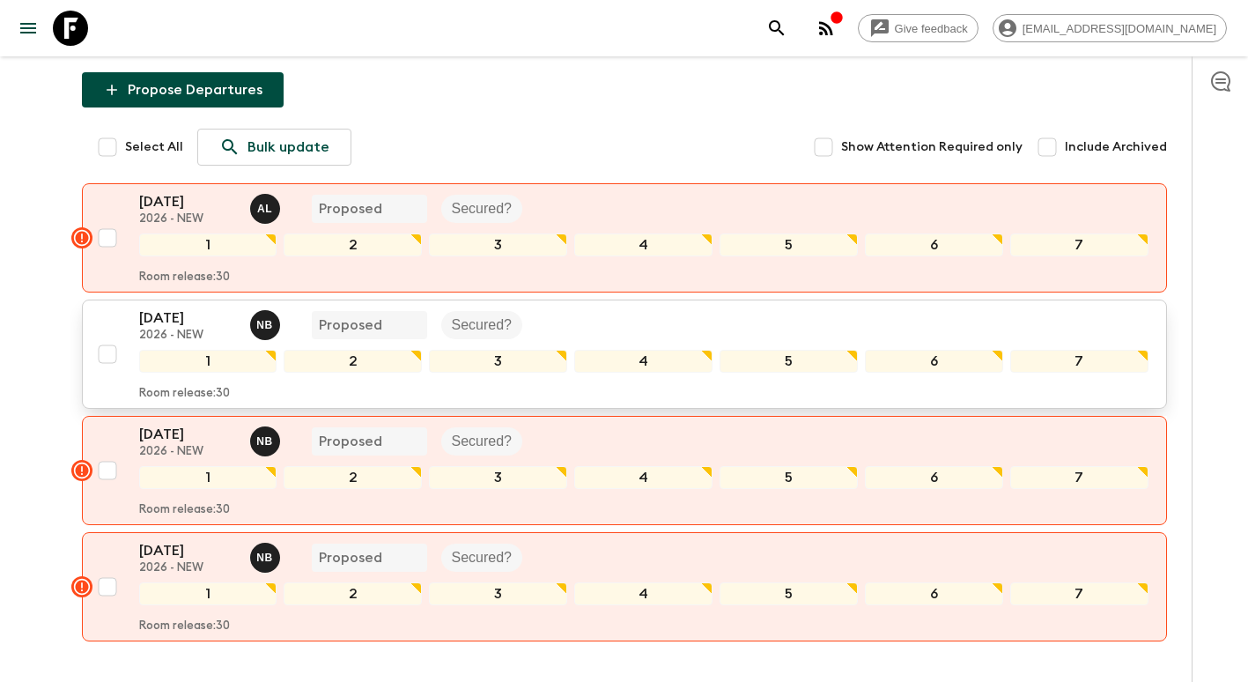
scroll to position [264, 0]
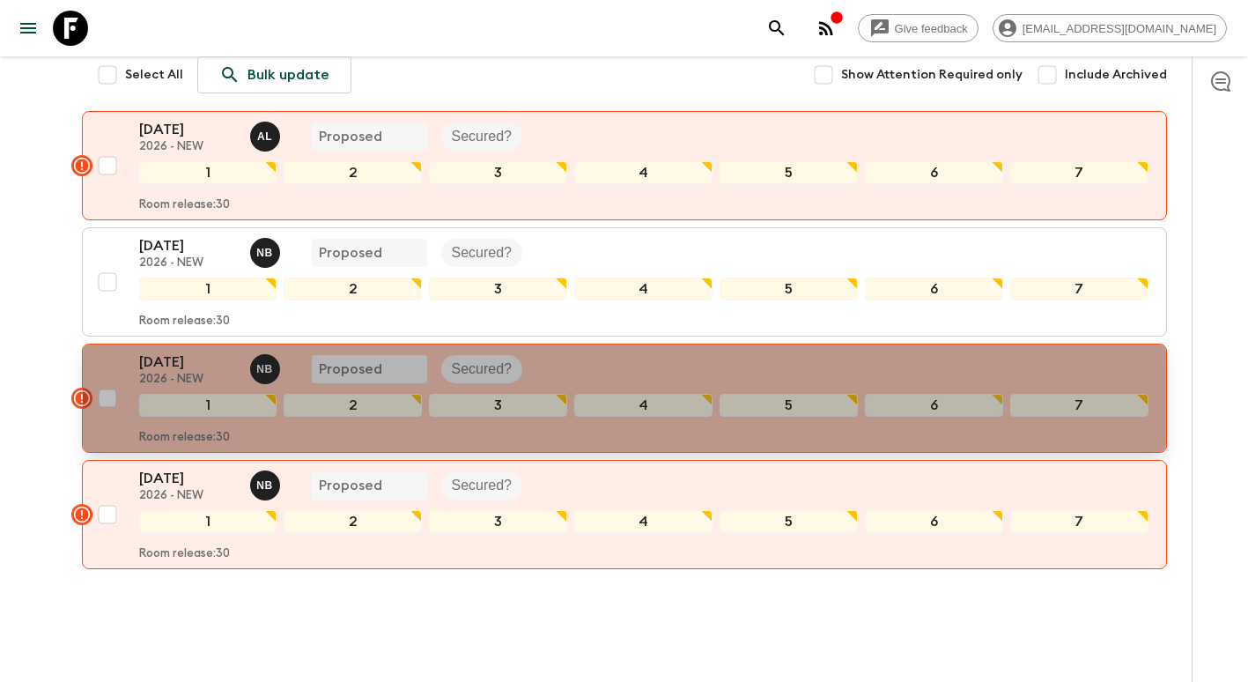
click at [144, 360] on p "[DATE]" at bounding box center [187, 361] width 97 height 21
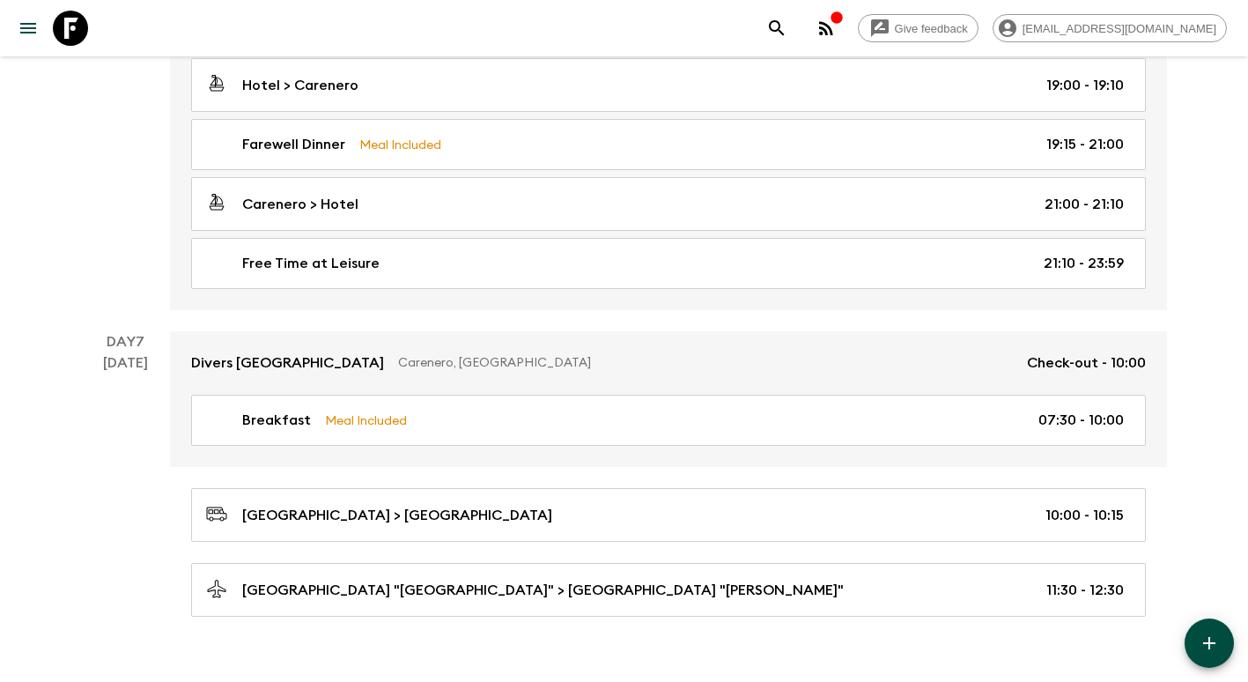
scroll to position [2554, 0]
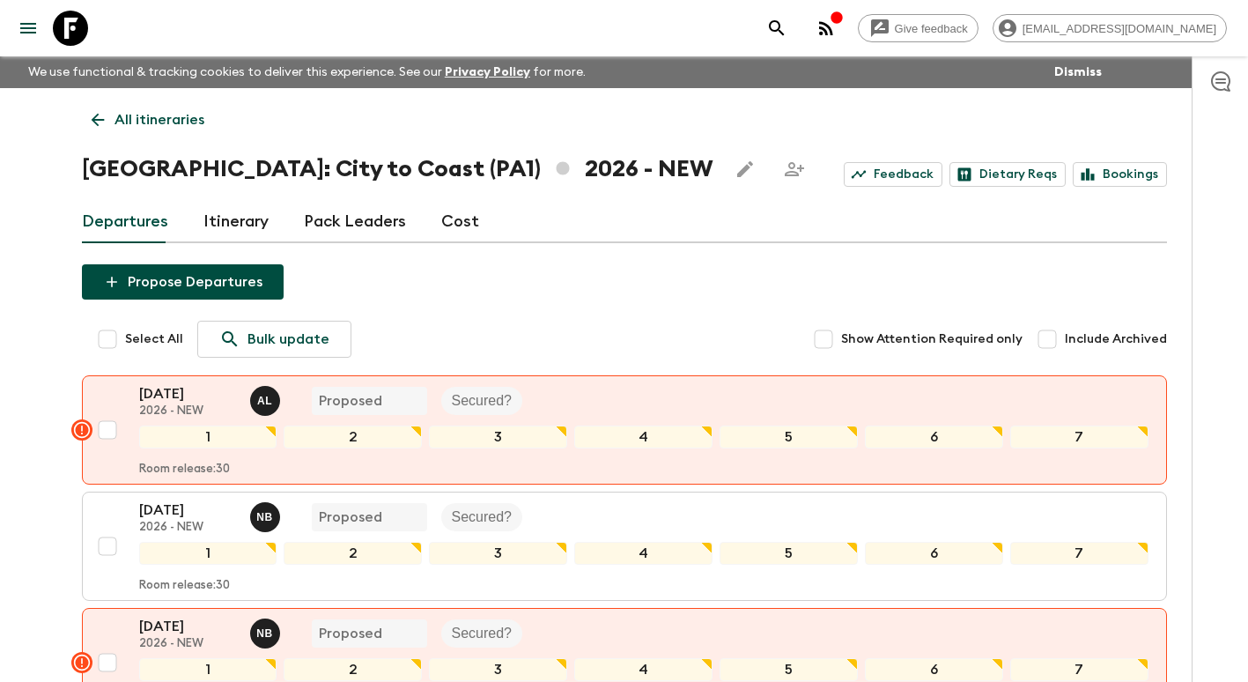
click at [119, 122] on p "All itineraries" at bounding box center [160, 119] width 90 height 21
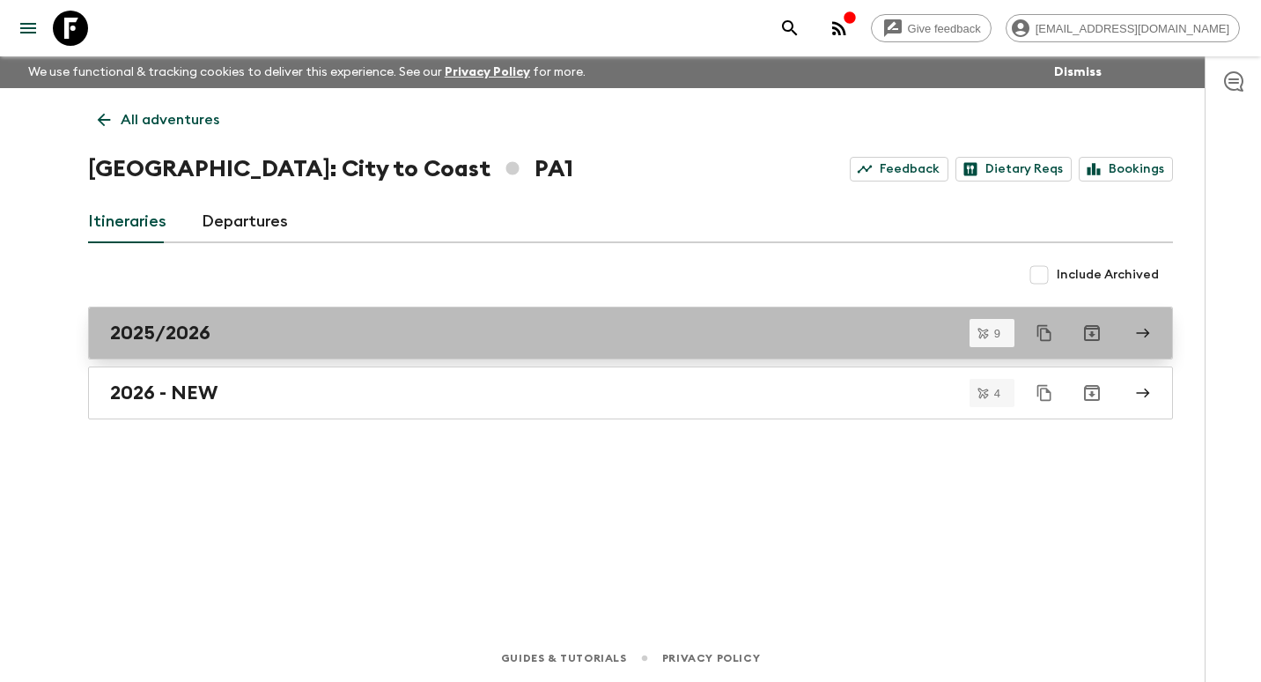
click at [225, 329] on div "2025/2026" at bounding box center [614, 333] width 1008 height 23
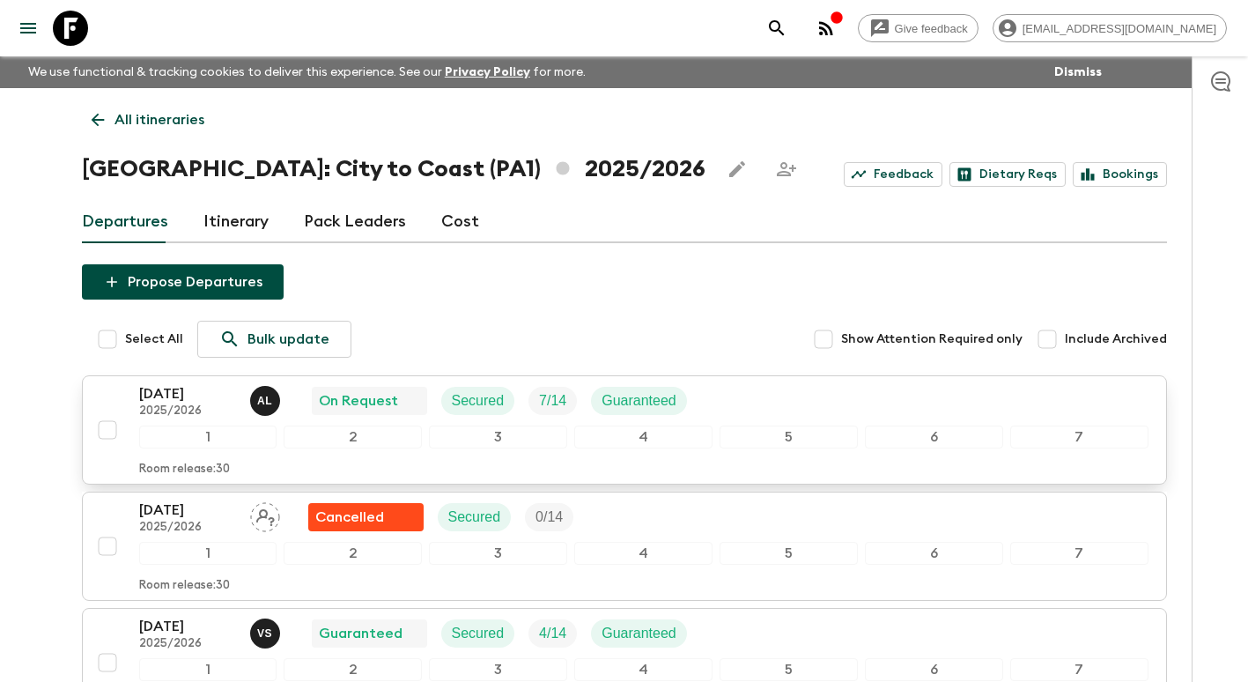
click at [184, 402] on p "[DATE]" at bounding box center [187, 393] width 97 height 21
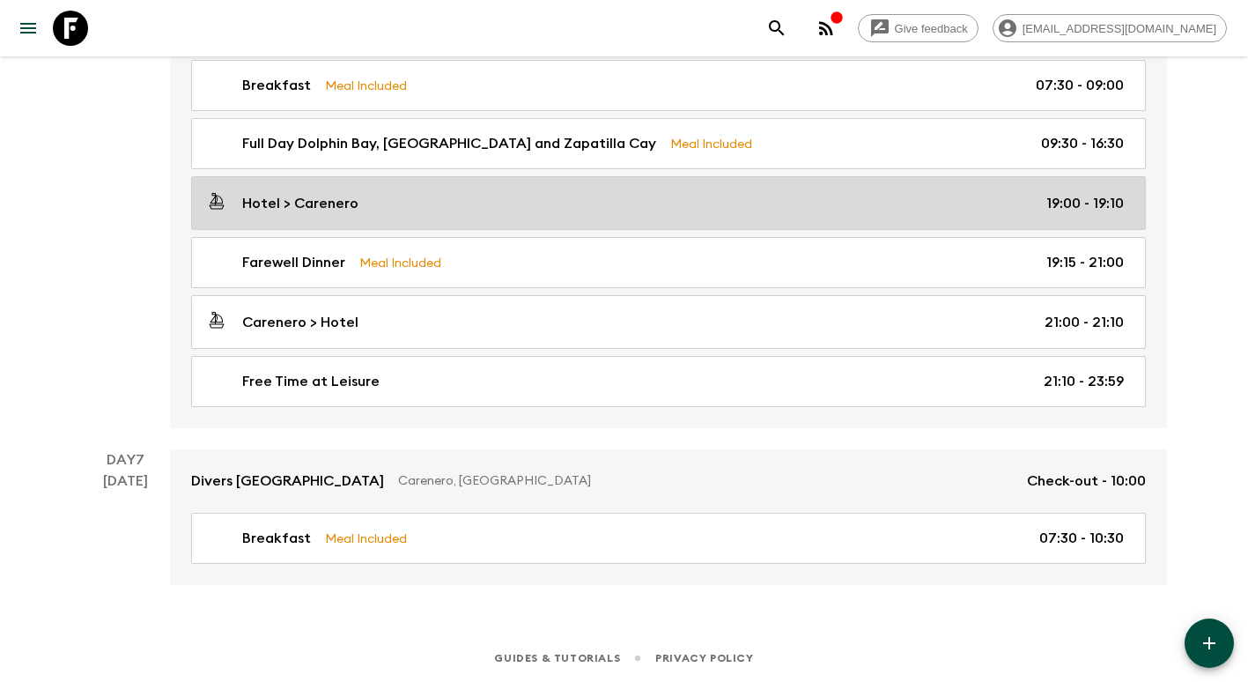
scroll to position [2302, 0]
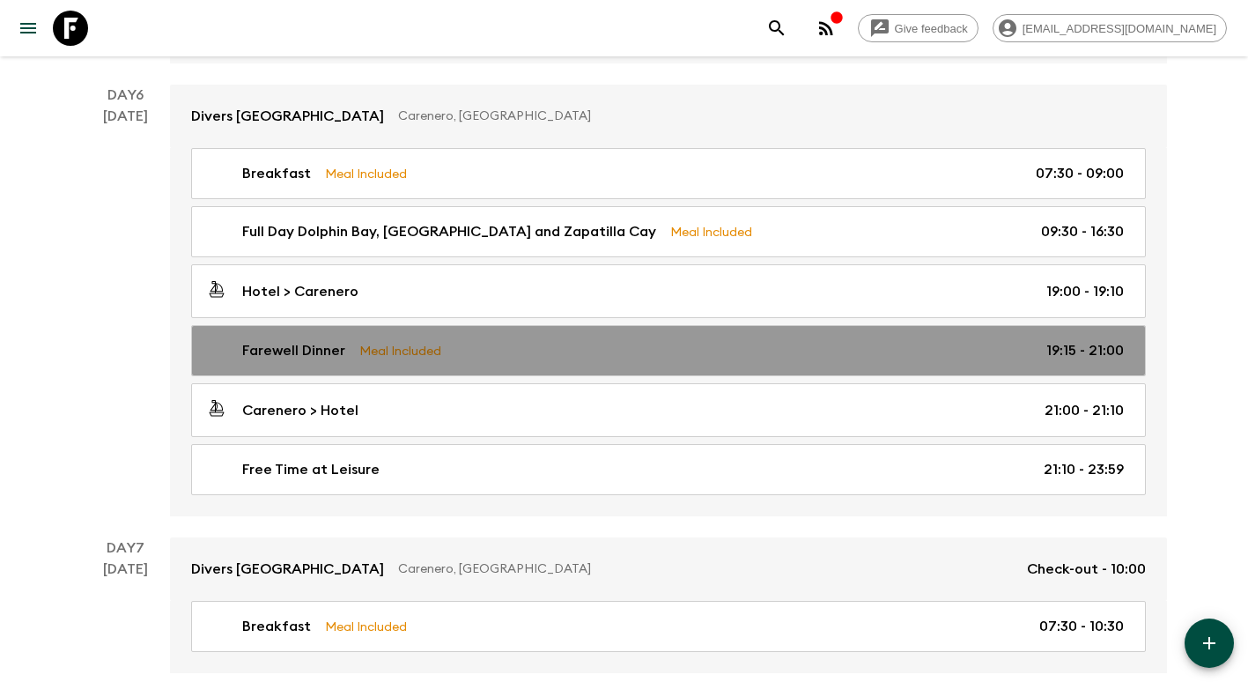
click at [363, 359] on p "Meal Included" at bounding box center [400, 350] width 82 height 19
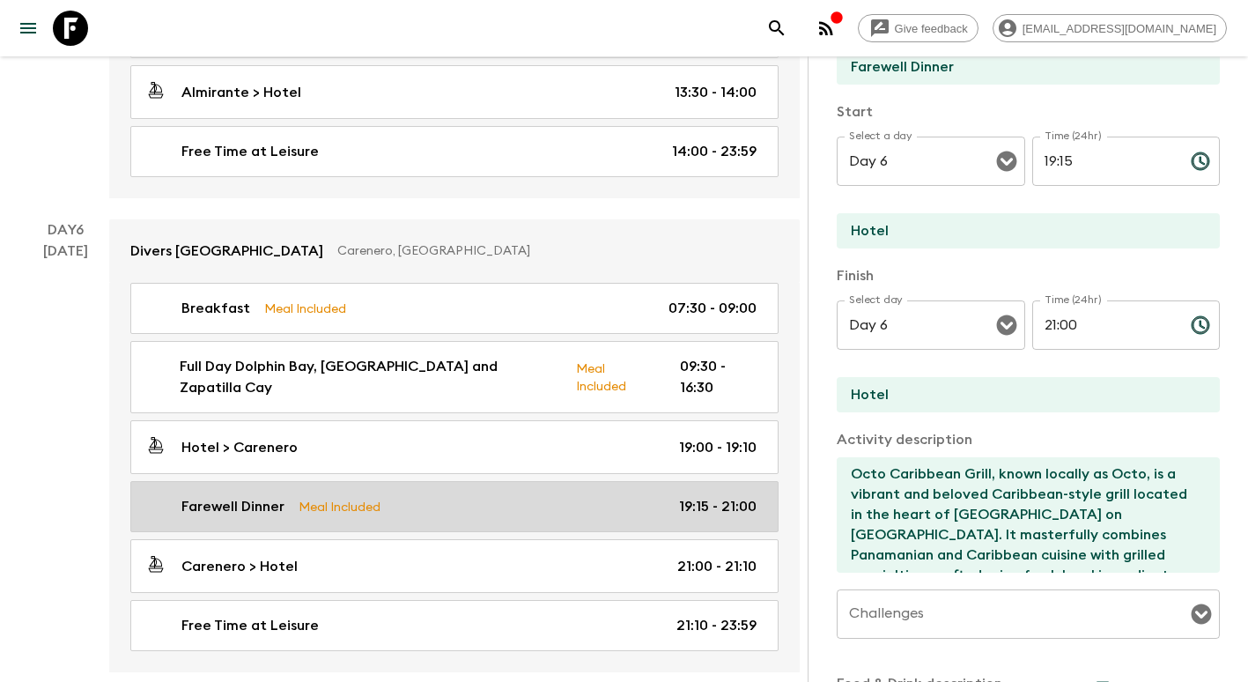
scroll to position [2214, 0]
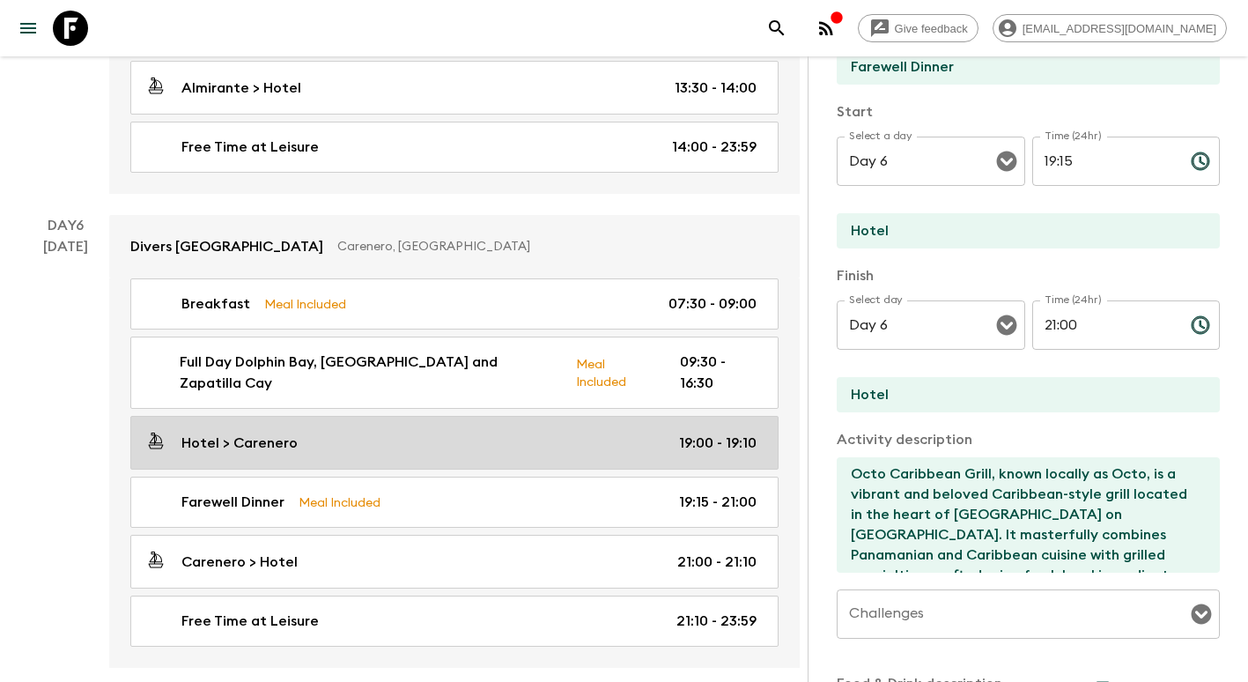
click at [314, 438] on link "Hotel > Carenero 19:00 - 19:10" at bounding box center [454, 443] width 648 height 54
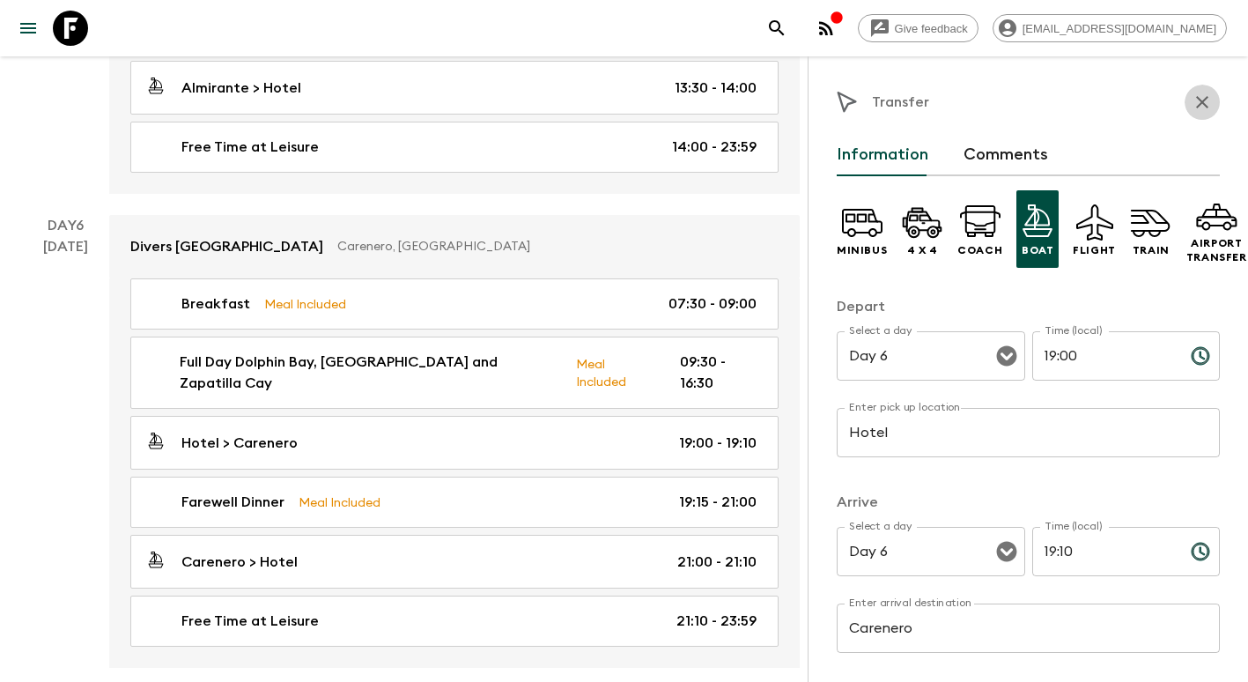
click at [1192, 97] on icon "button" at bounding box center [1202, 102] width 21 height 21
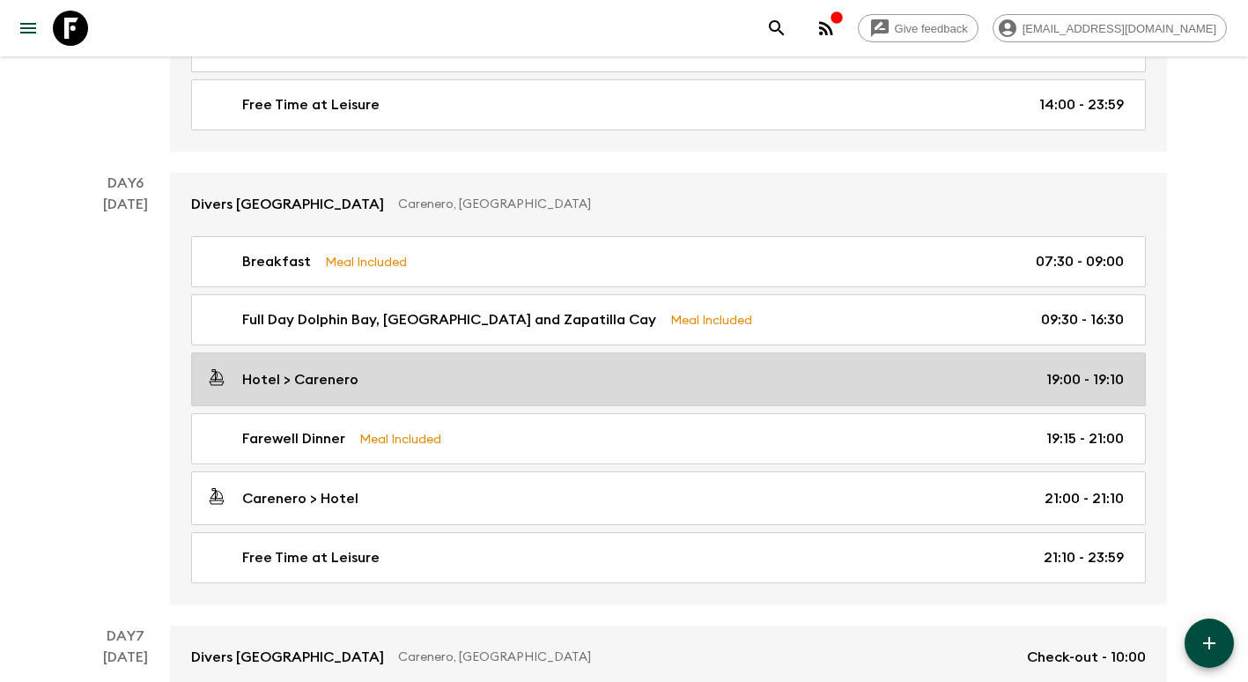
click at [379, 394] on link "Hotel > Carenero 19:00 - 19:10" at bounding box center [668, 379] width 955 height 54
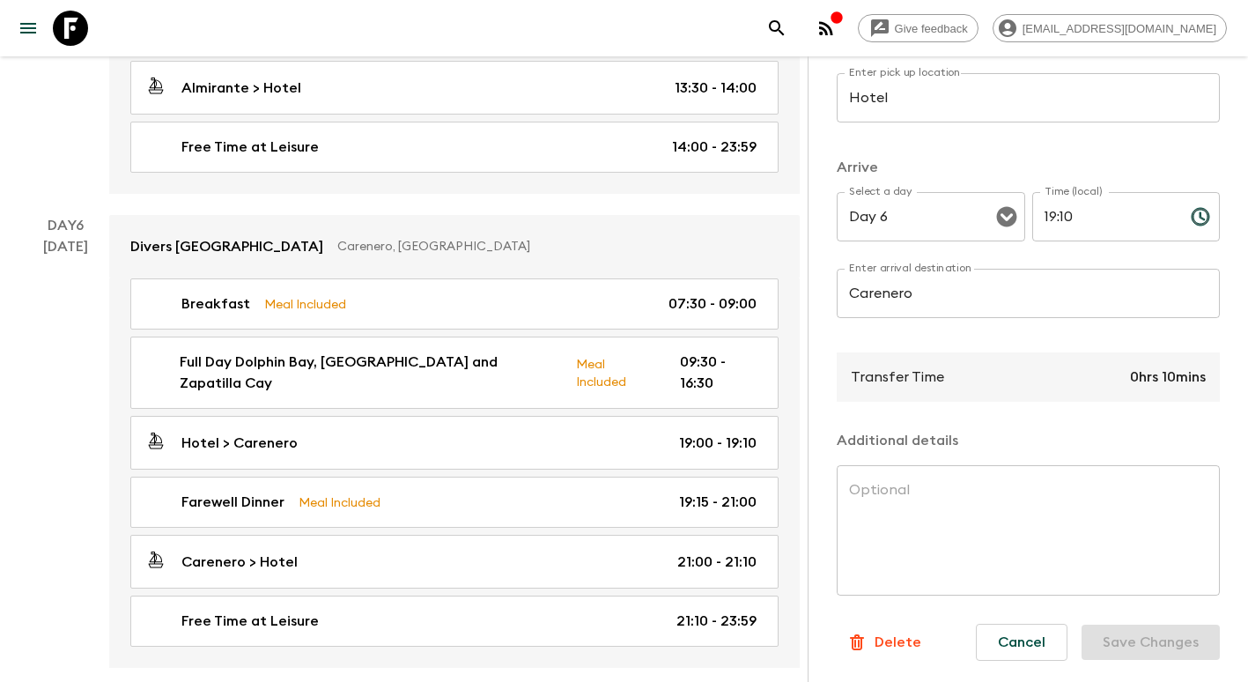
scroll to position [350, 0]
click at [885, 632] on p "Delete" at bounding box center [898, 642] width 47 height 21
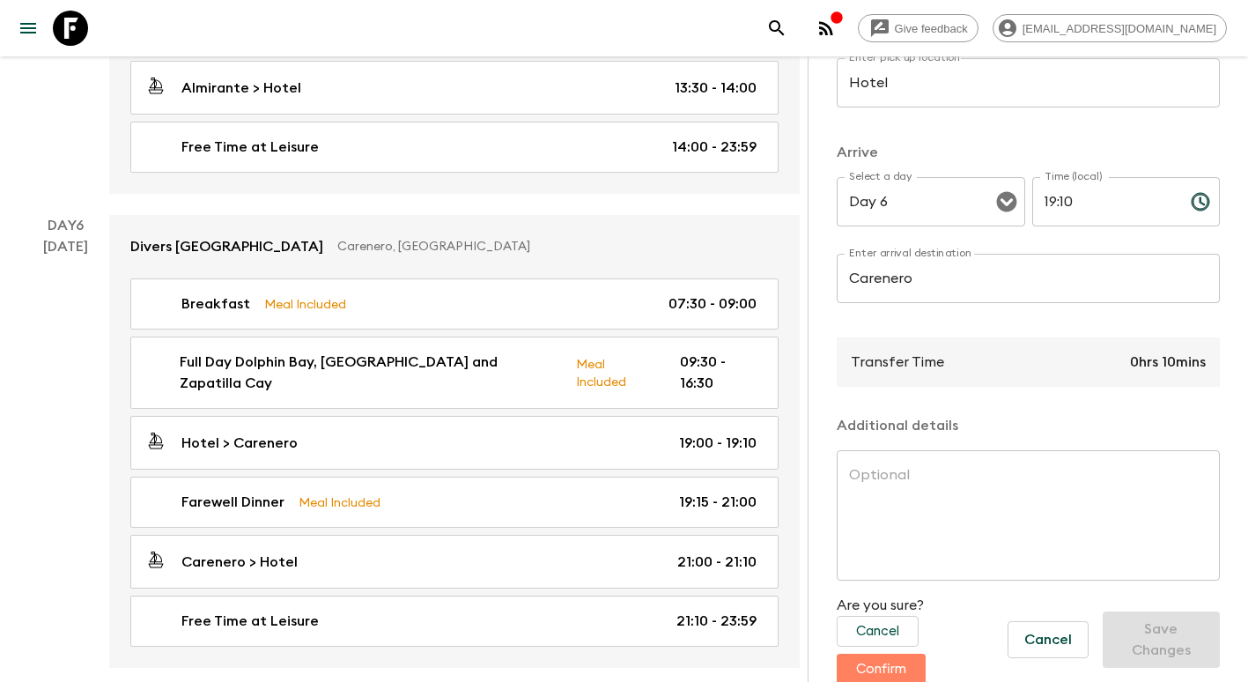
click at [891, 662] on button "Confirm" at bounding box center [881, 669] width 89 height 31
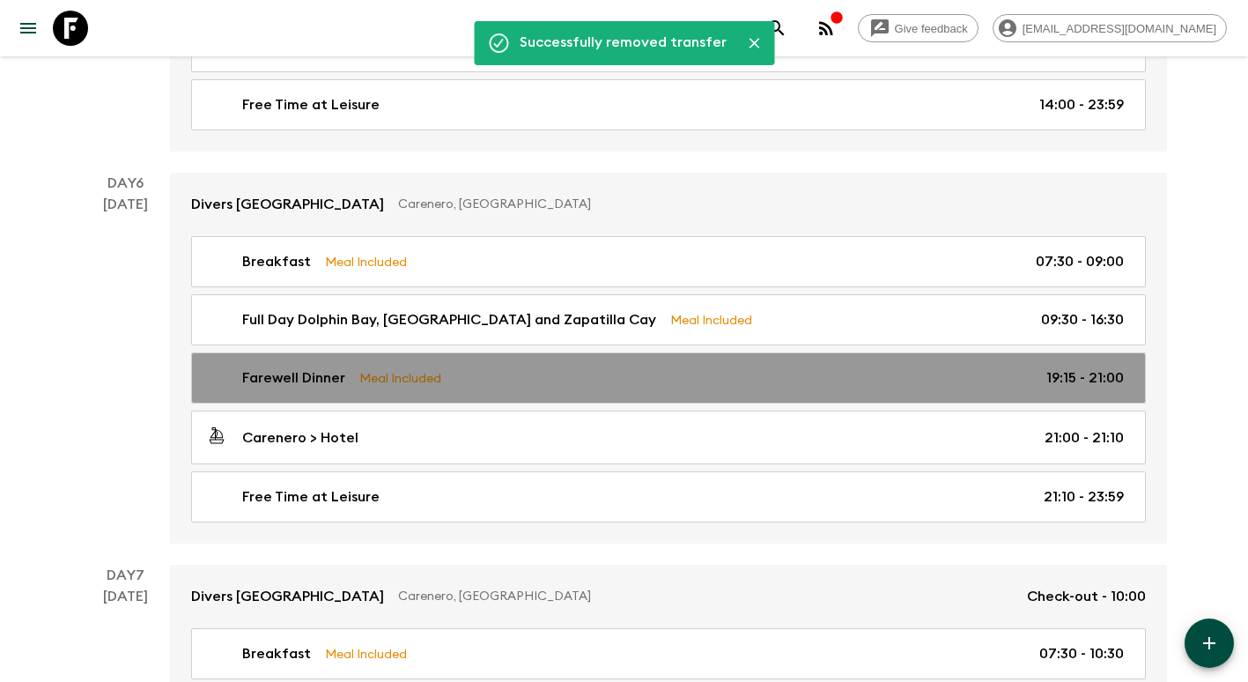
click at [402, 370] on p "Meal Included" at bounding box center [400, 377] width 82 height 19
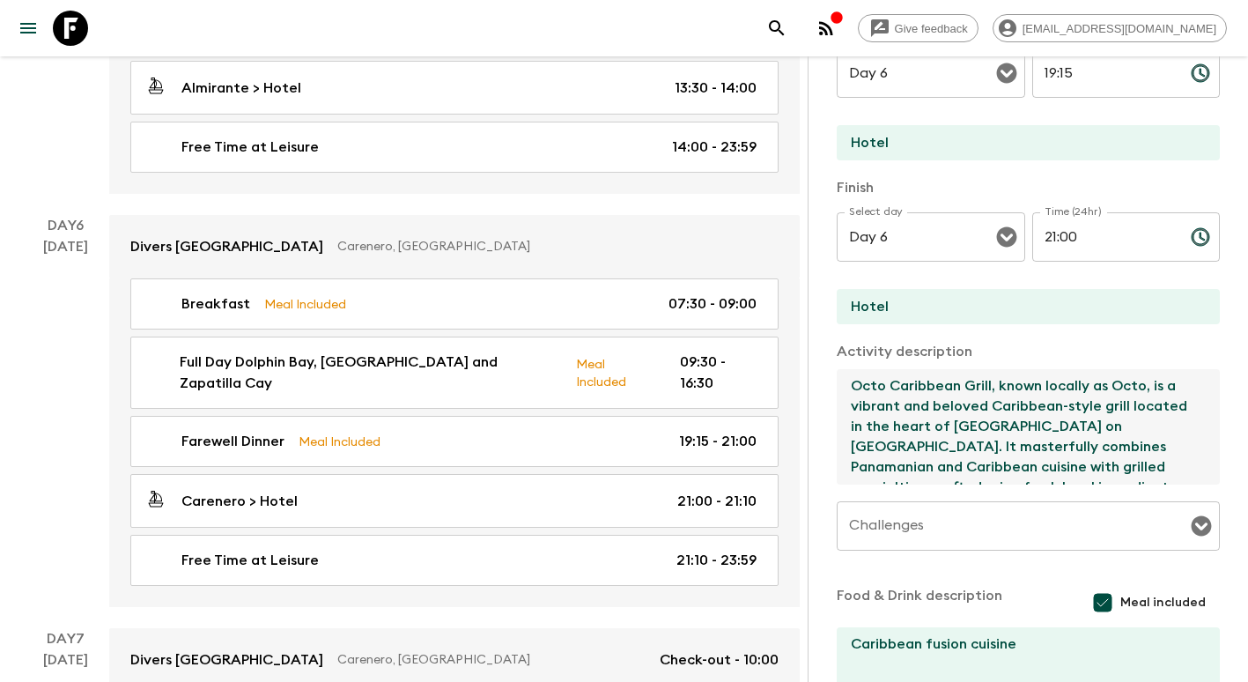
drag, startPoint x: 884, startPoint y: 458, endPoint x: 830, endPoint y: 363, distance: 109.7
click at [830, 363] on div "Activity Information Comments Activity Title Farewell Dinner Start Select a day…" at bounding box center [1028, 397] width 440 height 682
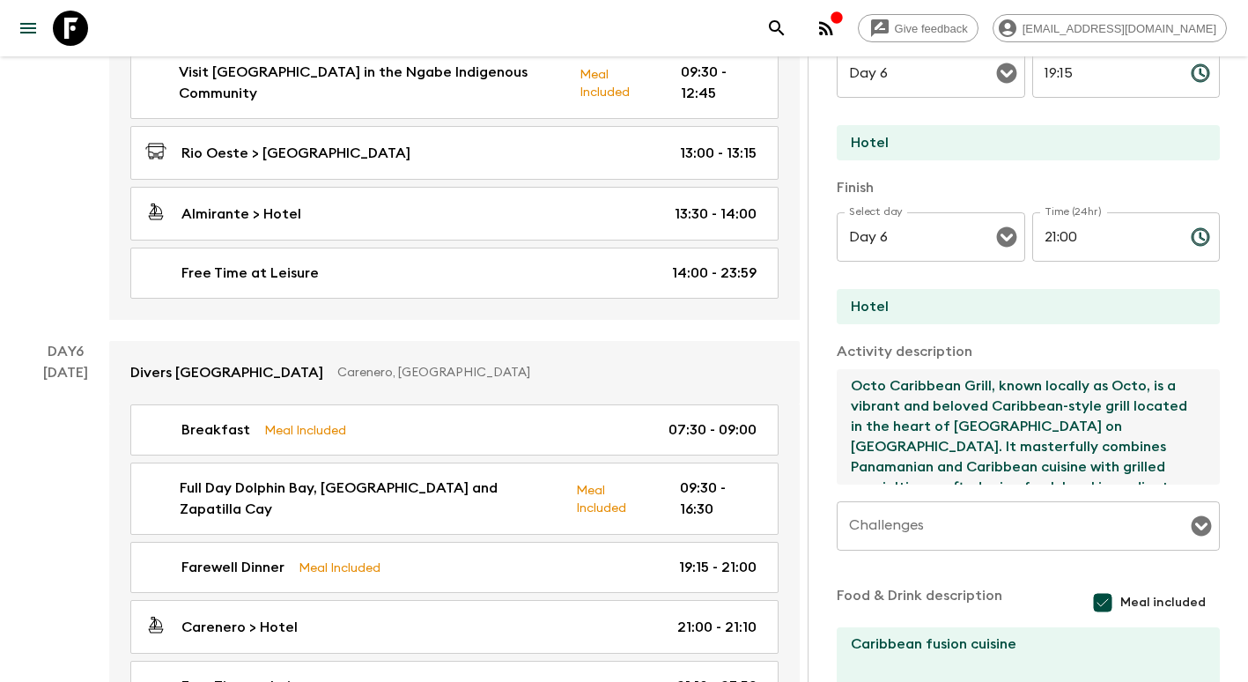
scroll to position [2125, 0]
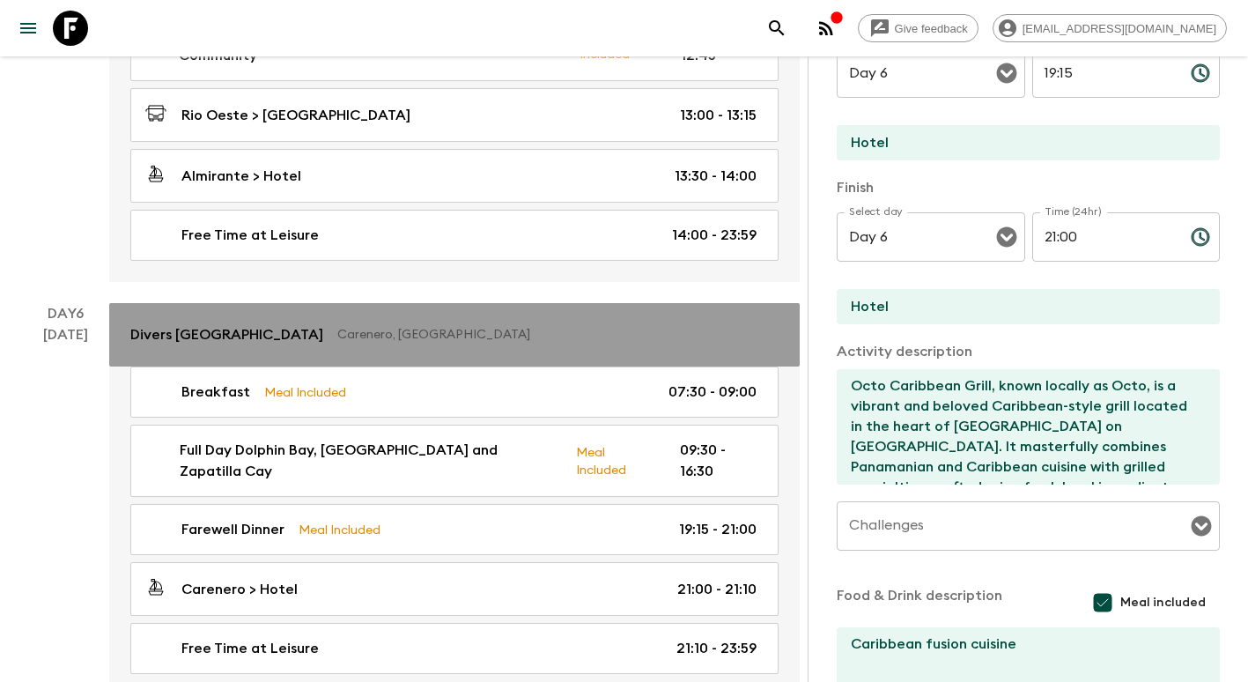
click at [379, 330] on p "Carenero, [GEOGRAPHIC_DATA]" at bounding box center [550, 335] width 427 height 18
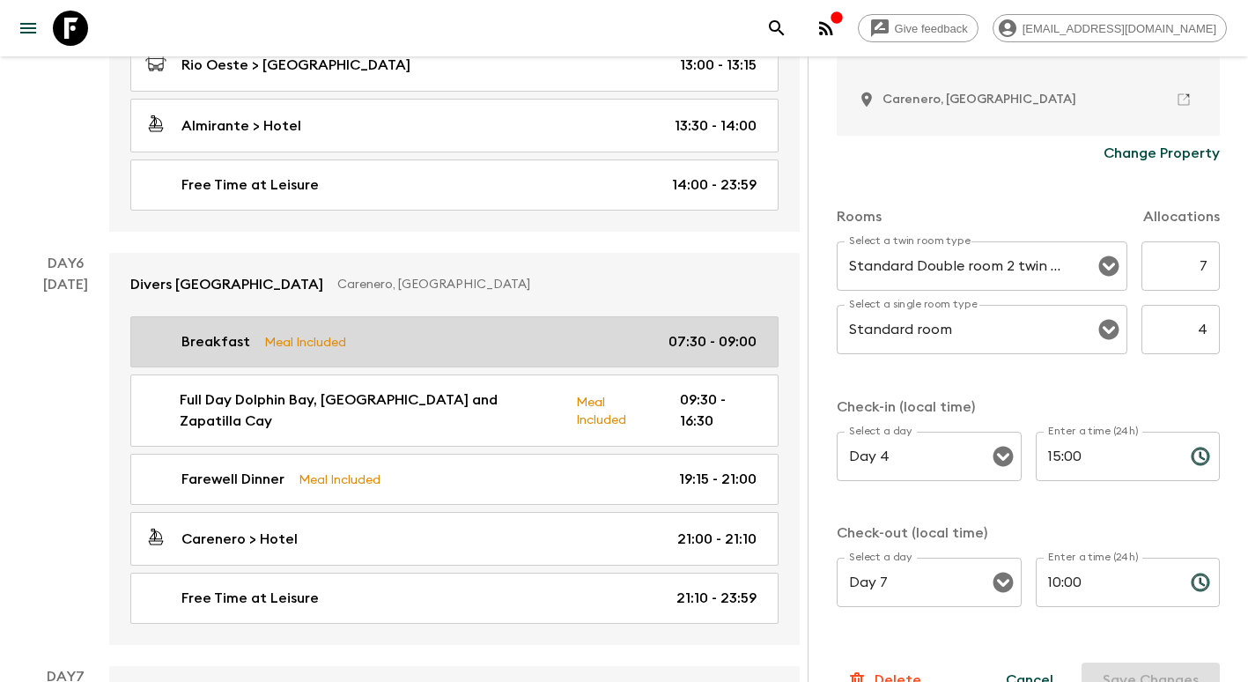
scroll to position [2371, 0]
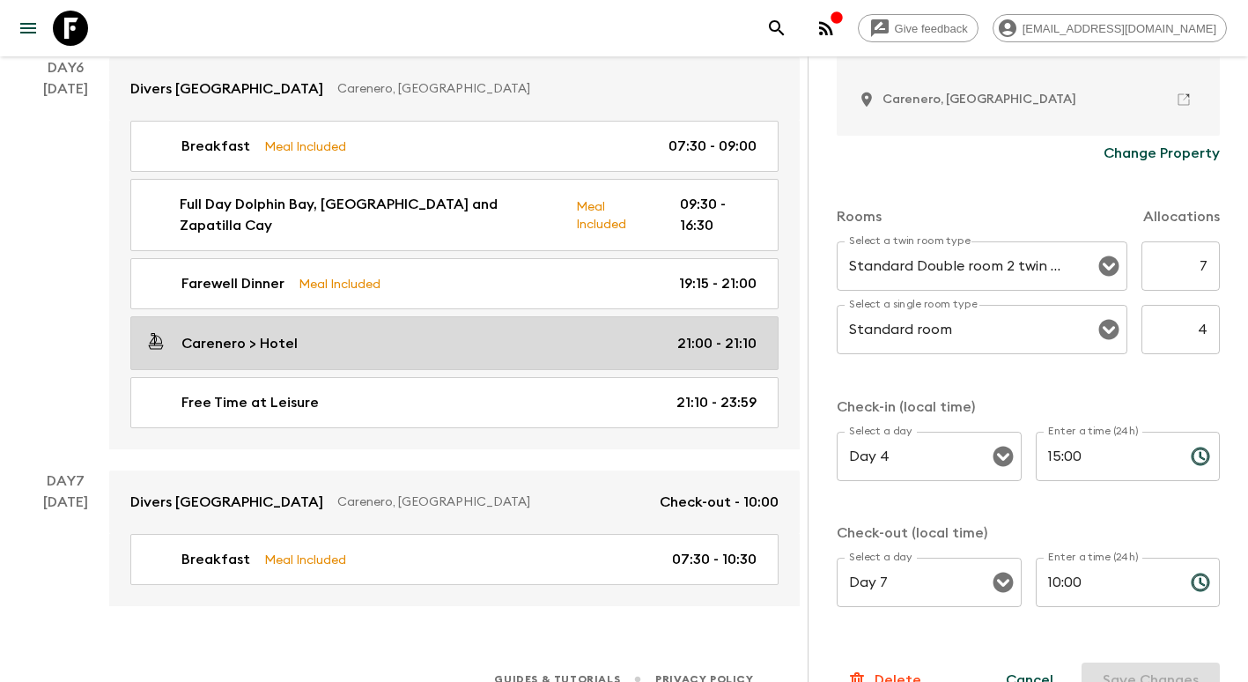
click at [650, 334] on link "Carenero > Hotel 21:00 - 21:10" at bounding box center [454, 343] width 648 height 54
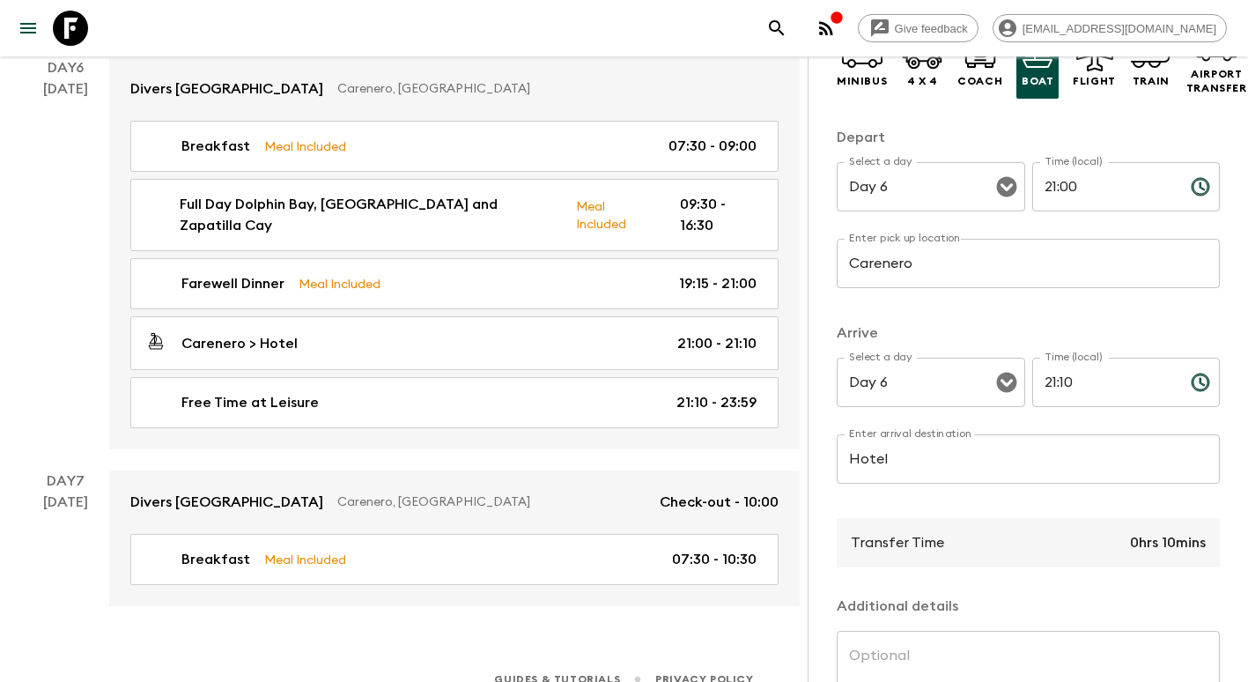
scroll to position [350, 0]
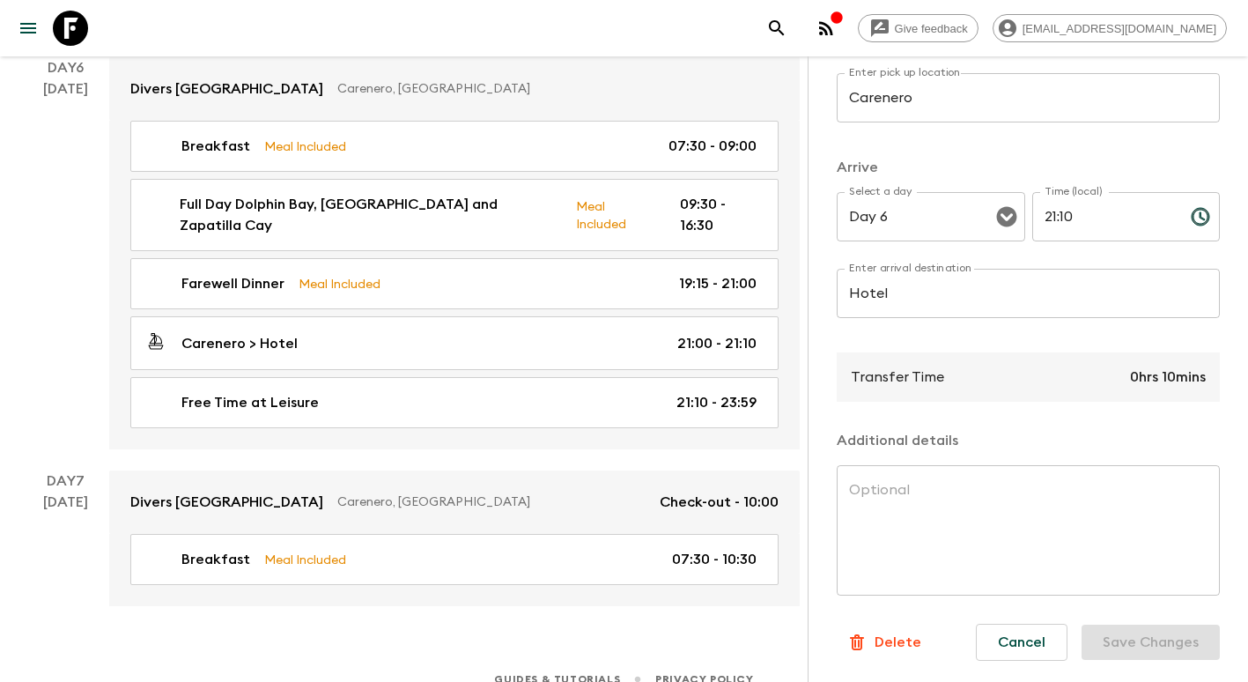
click at [885, 632] on p "Delete" at bounding box center [898, 642] width 47 height 21
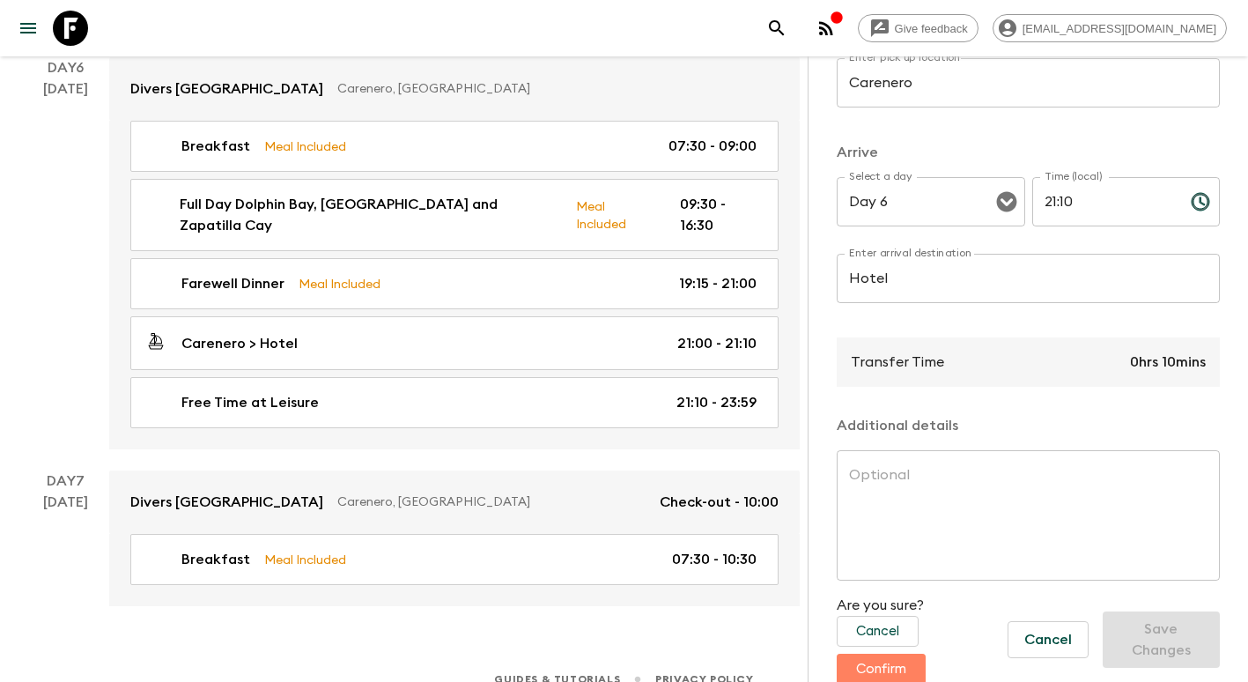
click at [886, 671] on button "Confirm" at bounding box center [881, 669] width 89 height 31
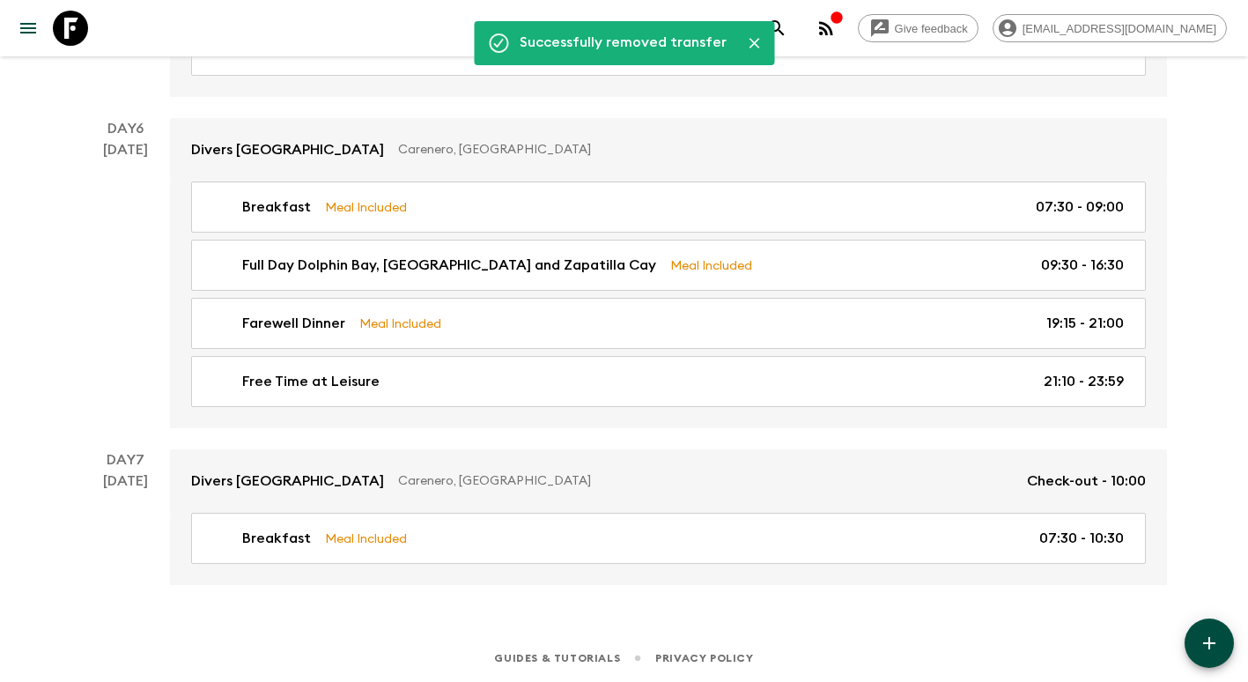
scroll to position [2268, 0]
